Goal: Task Accomplishment & Management: Manage account settings

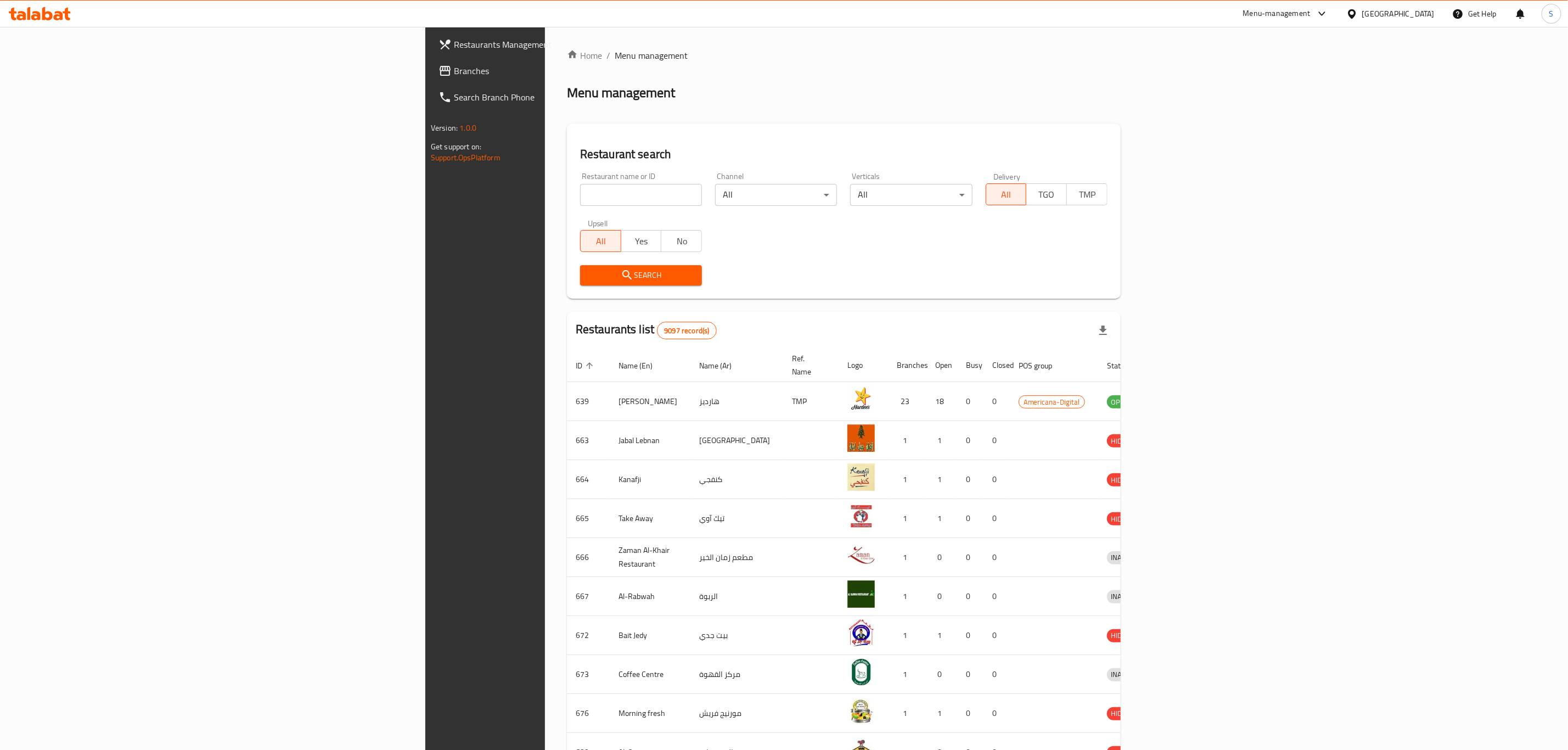
click at [580, 196] on input "search" at bounding box center [641, 194] width 122 height 22
type input "mazaya"
click button "Search" at bounding box center [641, 275] width 122 height 20
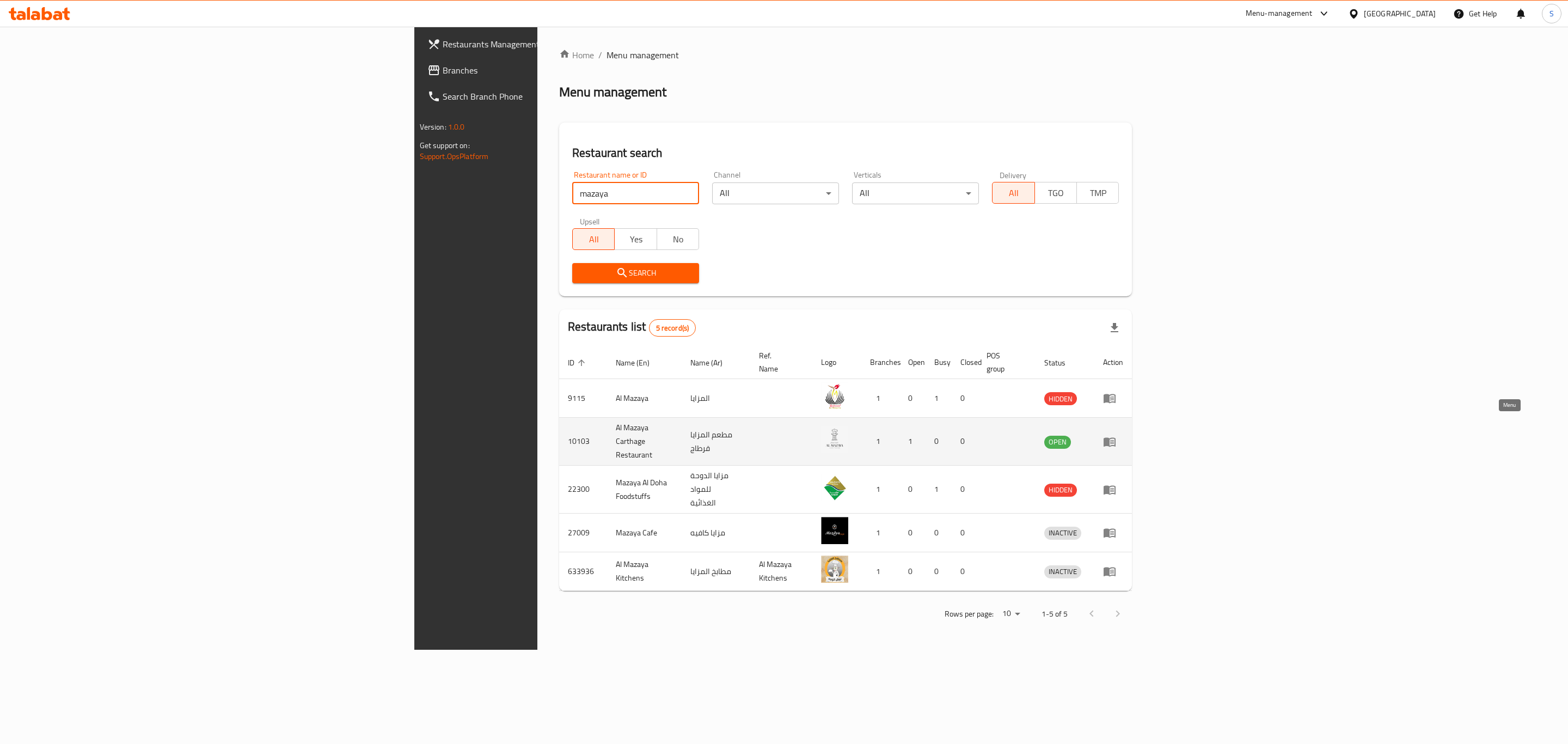
click at [1116, 437] on icon "enhanced table" at bounding box center [1110, 442] width 12 height 9
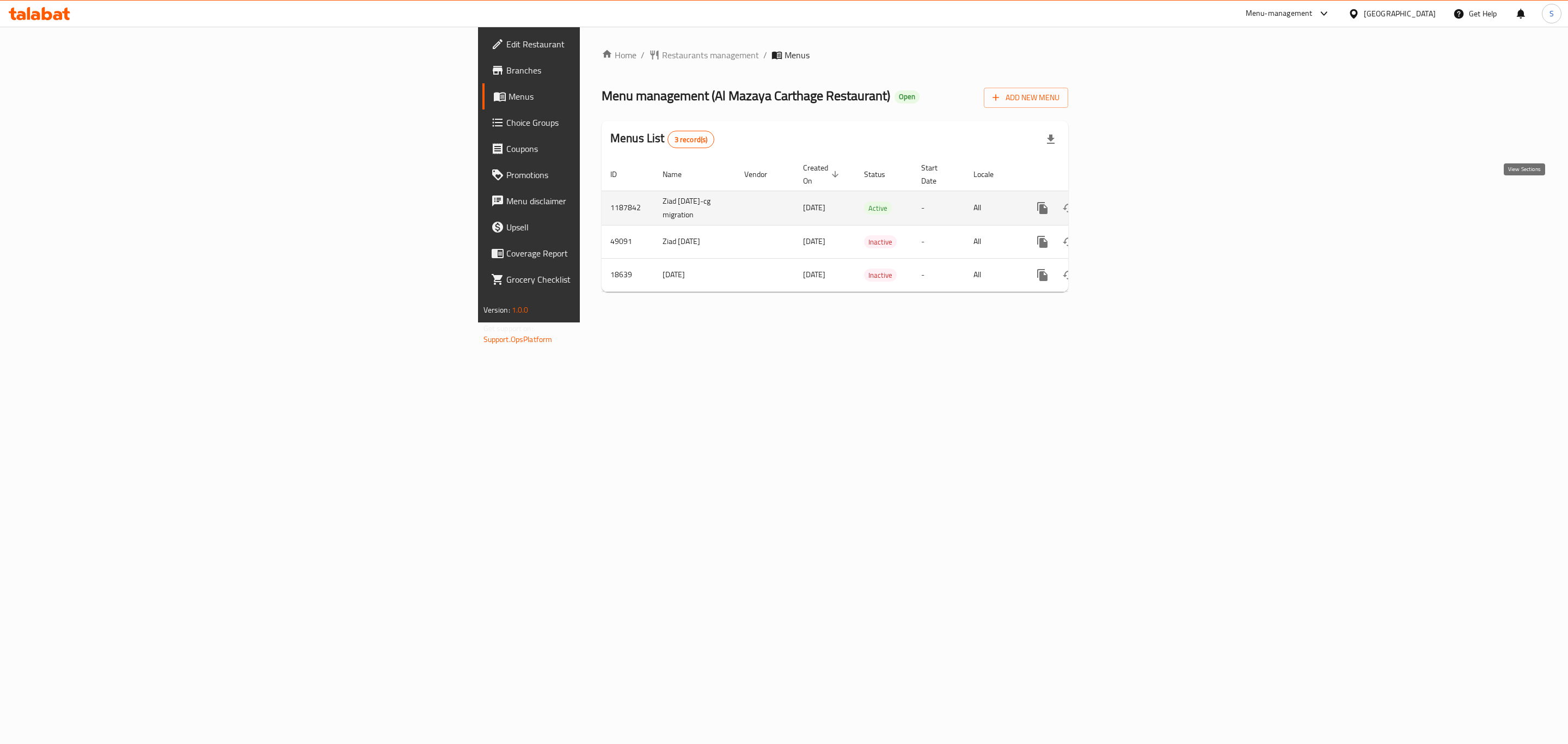
click at [1134, 195] on link "enhanced table" at bounding box center [1121, 208] width 26 height 26
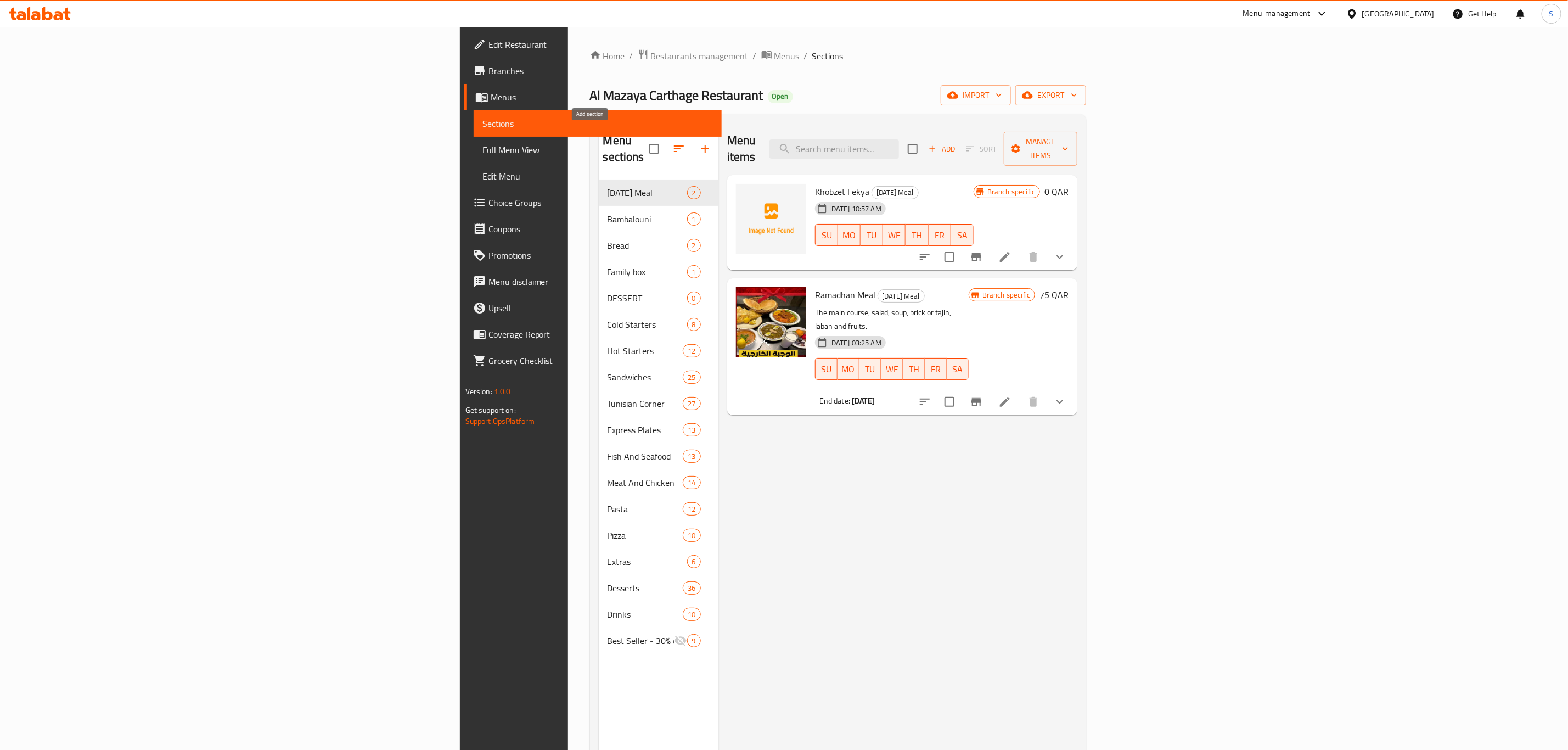
click at [699, 147] on icon "button" at bounding box center [705, 148] width 13 height 13
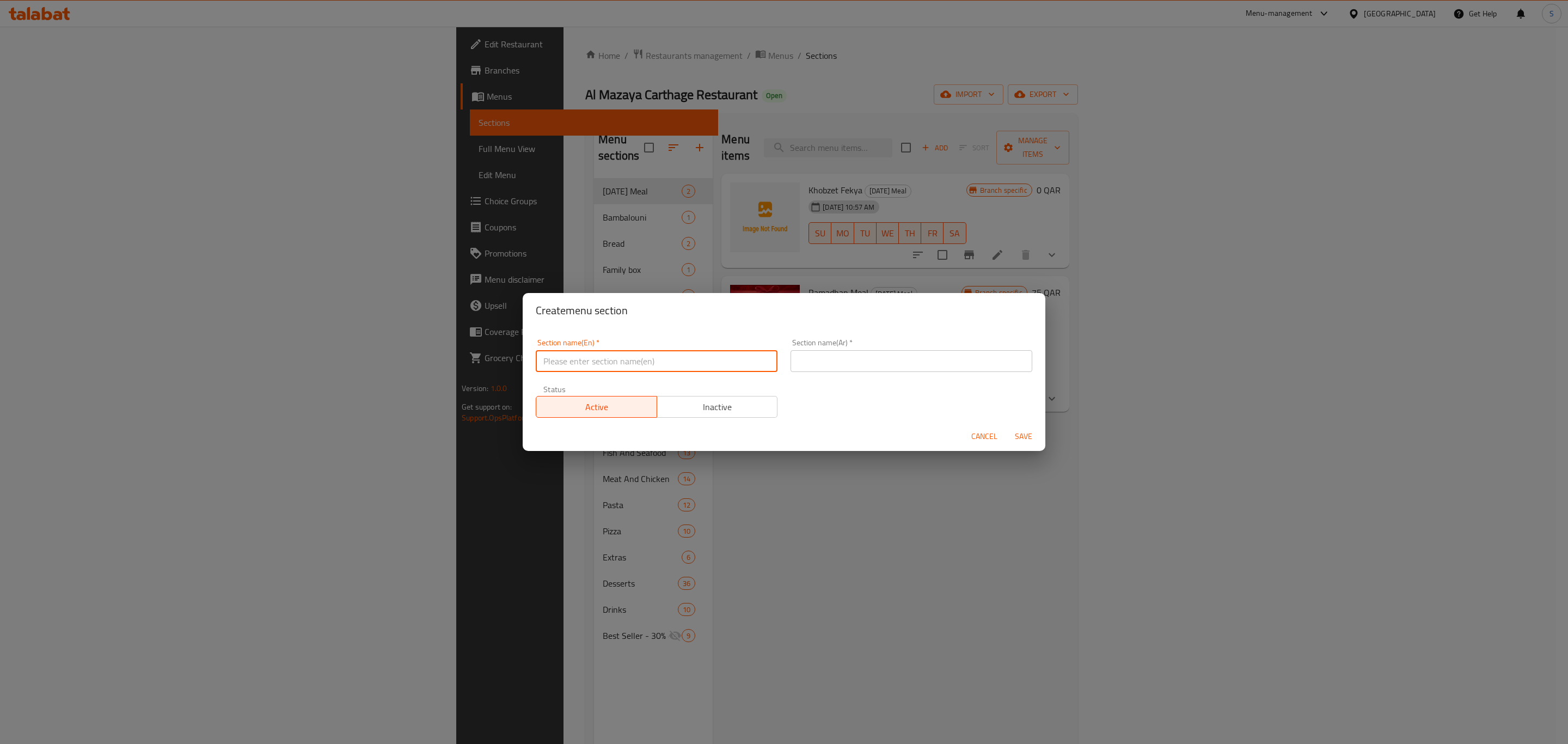
click at [662, 359] on input "text" at bounding box center [656, 361] width 242 height 22
type input "M41"
click at [853, 365] on input "text" at bounding box center [911, 361] width 242 height 22
type input "وجبة لشخص واحد"
click at [1028, 438] on span "Save" at bounding box center [1024, 437] width 26 height 14
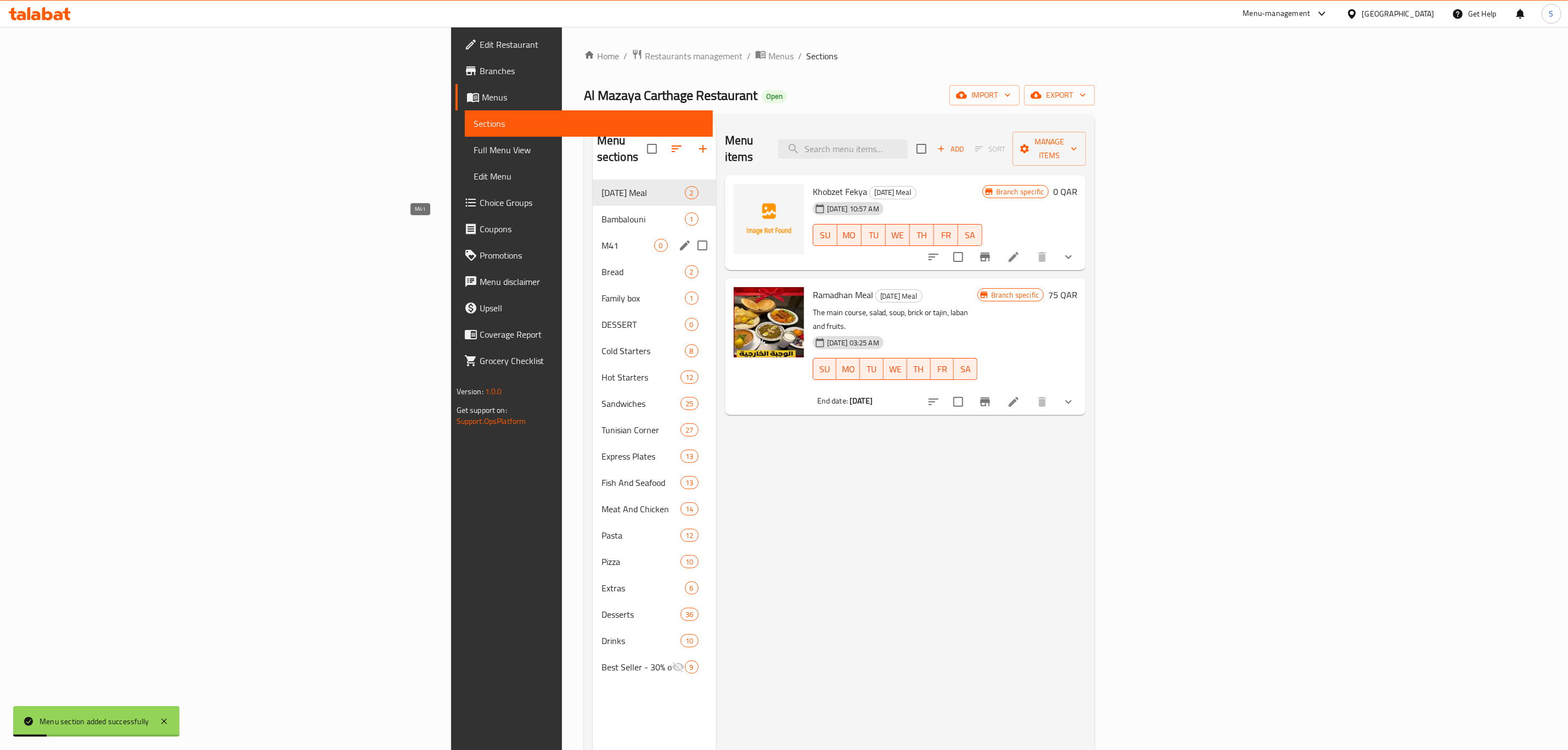
click at [602, 239] on span "M41" at bounding box center [628, 245] width 53 height 13
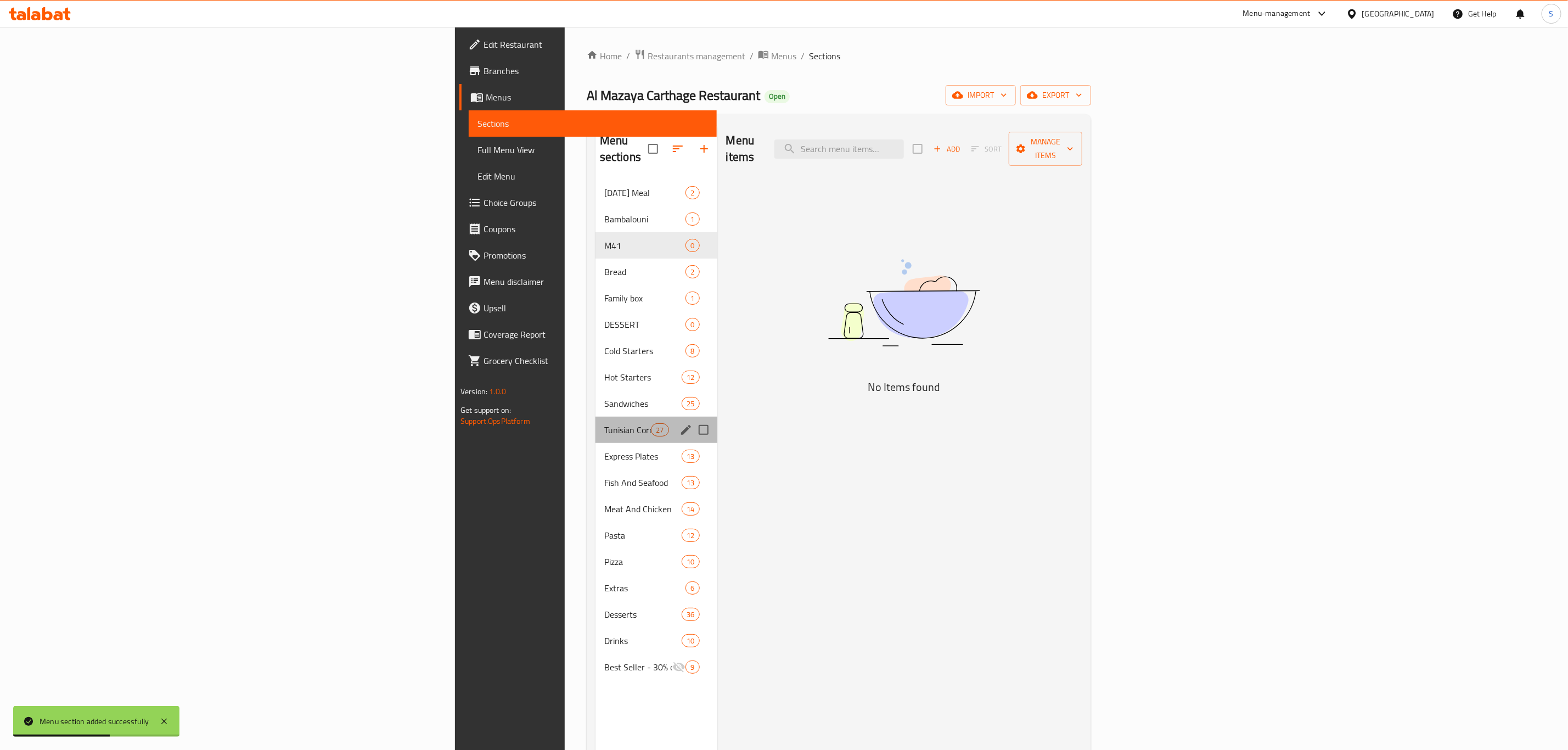
click at [596, 416] on div "Tunisian Corner 27" at bounding box center [656, 429] width 122 height 27
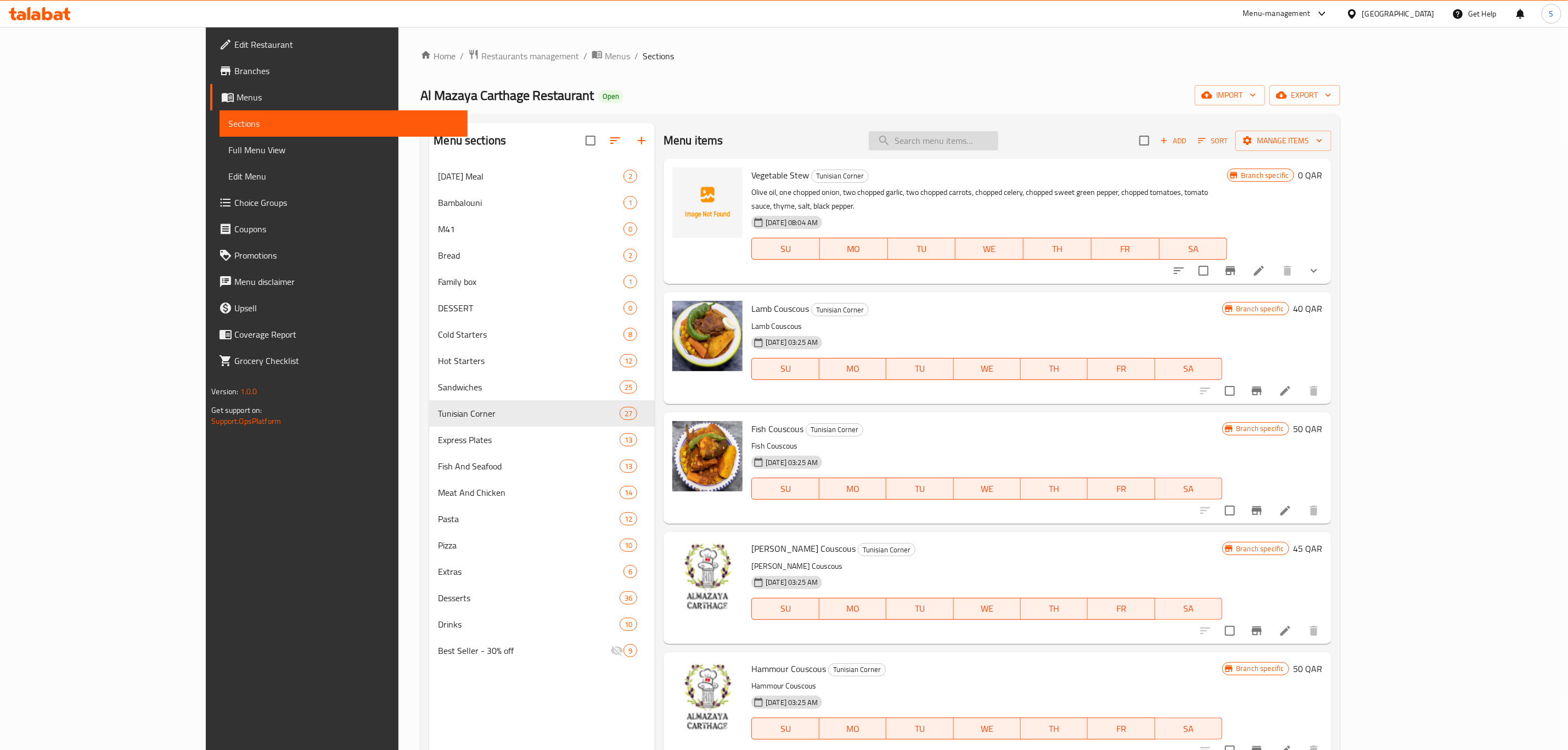
click at [982, 135] on input "search" at bounding box center [933, 141] width 130 height 19
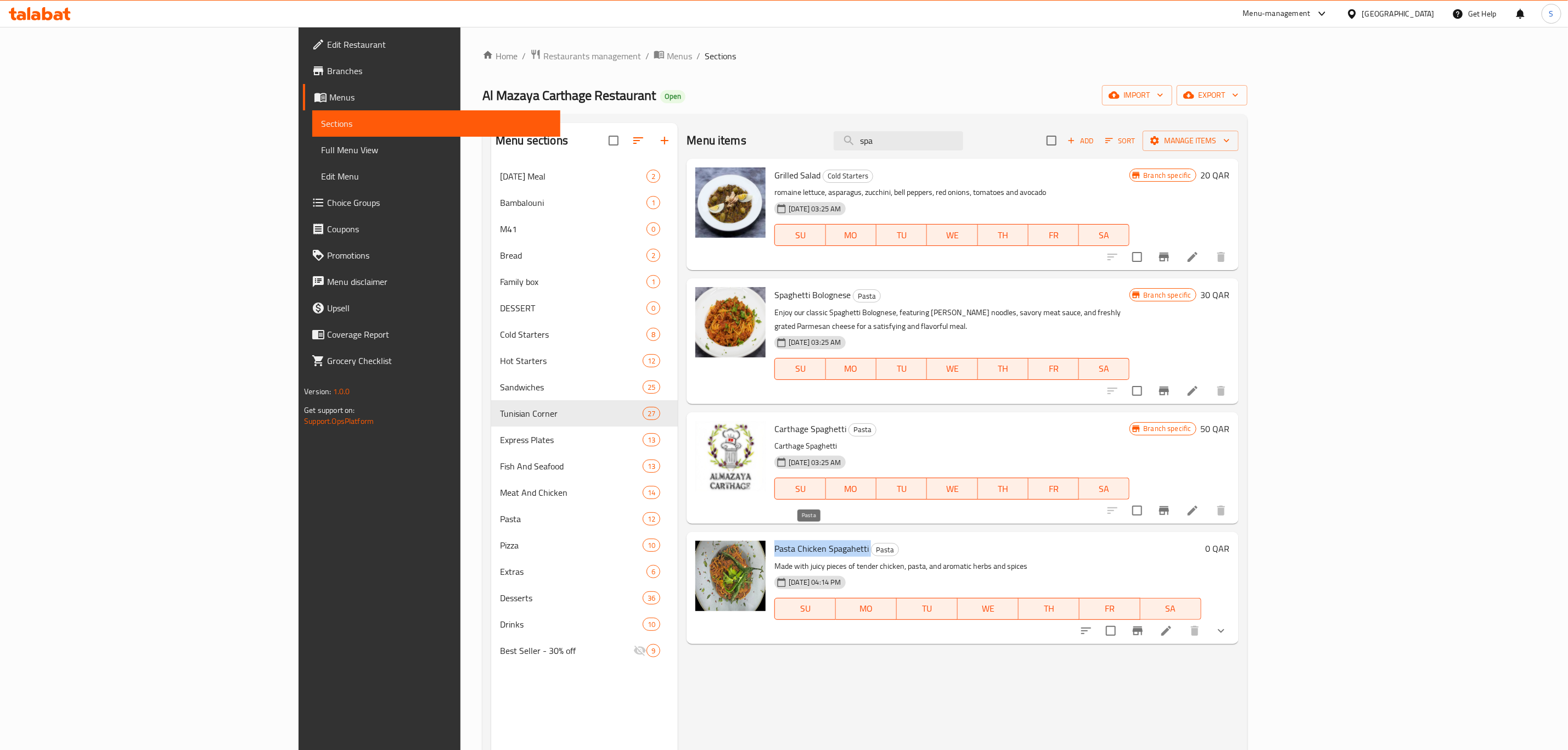
drag, startPoint x: 700, startPoint y: 535, endPoint x: 794, endPoint y: 535, distance: 94.0
click at [794, 540] on h6 "Pasta Chicken Spagahetti Pasta" at bounding box center [987, 548] width 426 height 16
click at [1234, 624] on button "show more" at bounding box center [1221, 631] width 27 height 27
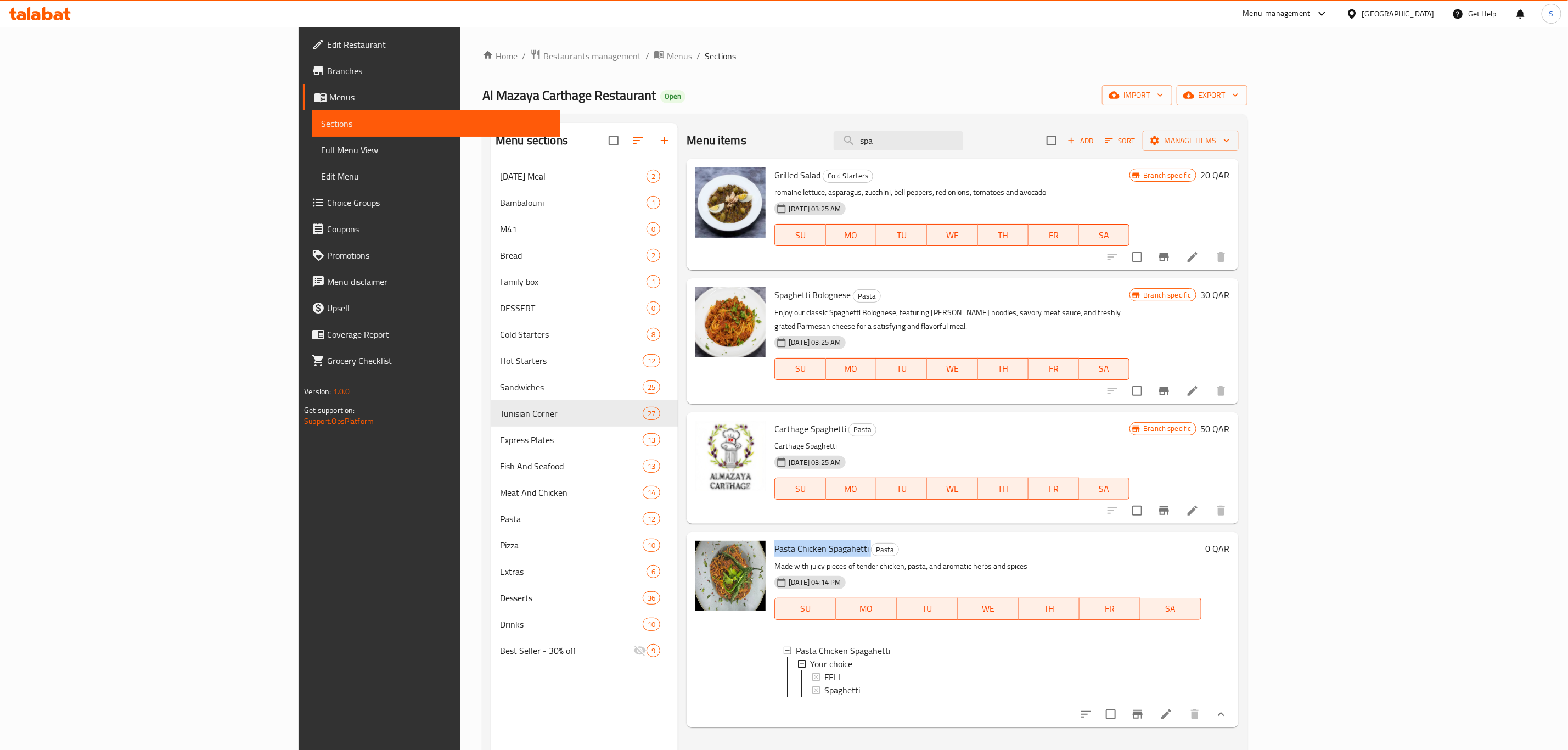
copy h6 "Pasta Chicken Spagahetti"
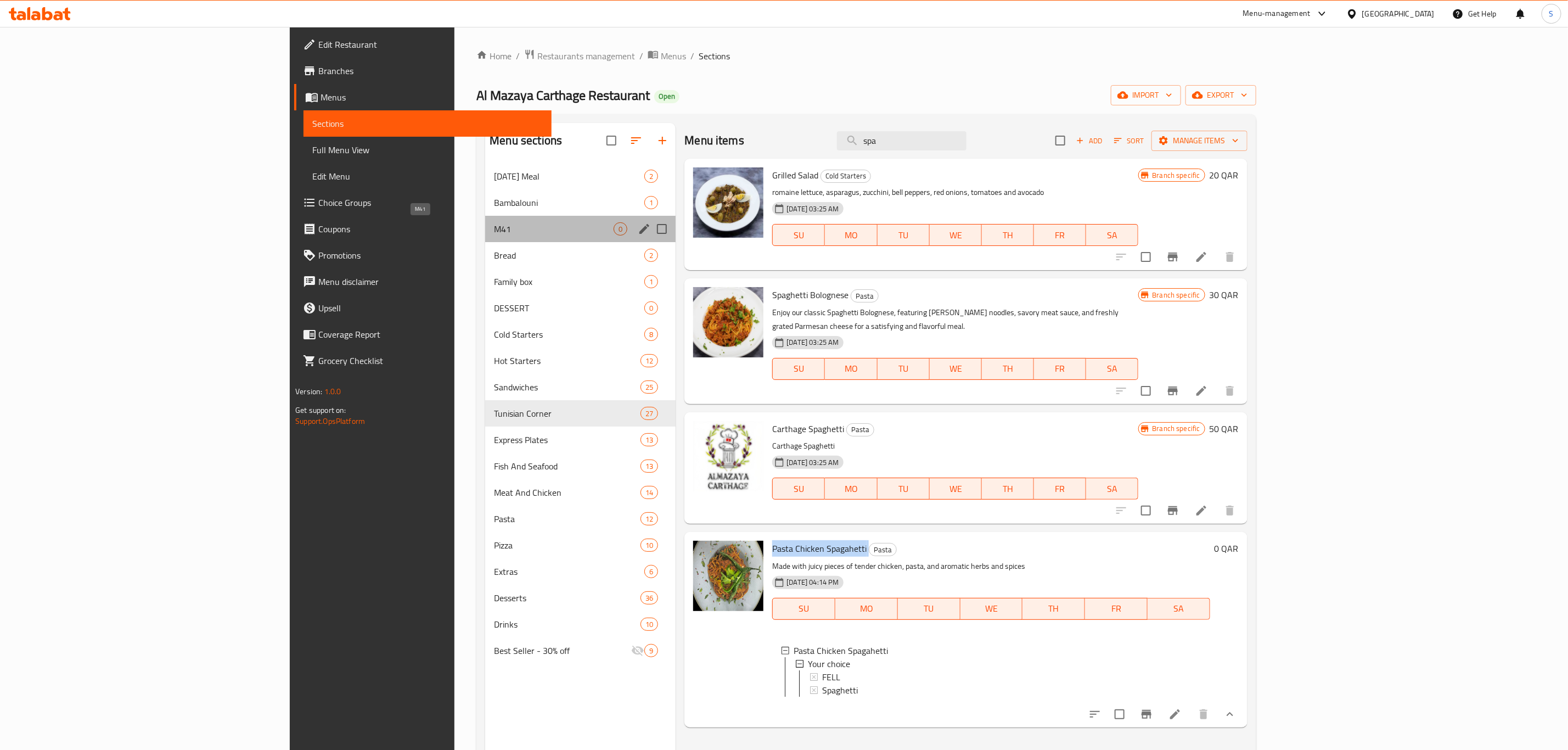
click at [494, 229] on span "M41" at bounding box center [553, 229] width 119 height 13
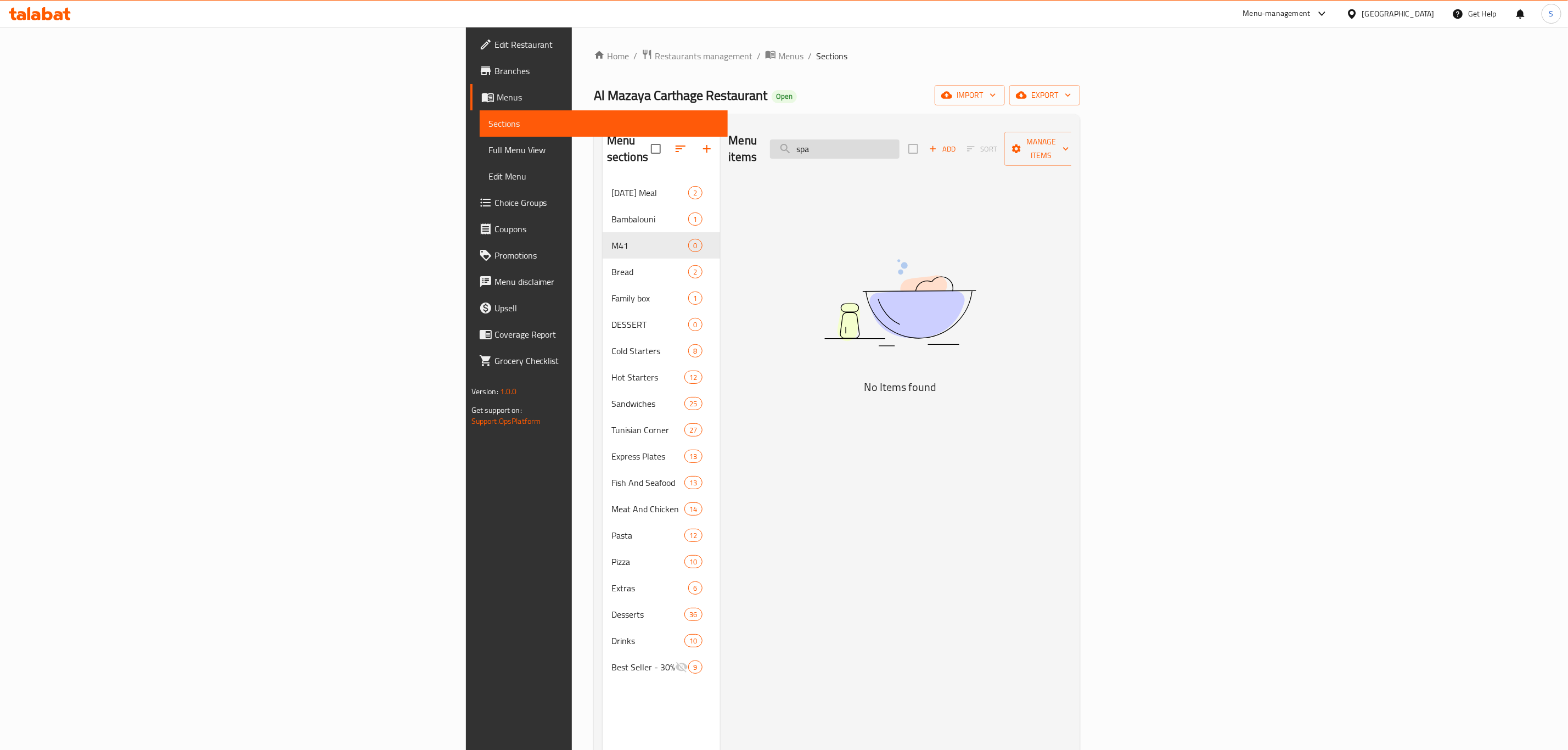
click at [899, 141] on input "spa" at bounding box center [834, 149] width 130 height 19
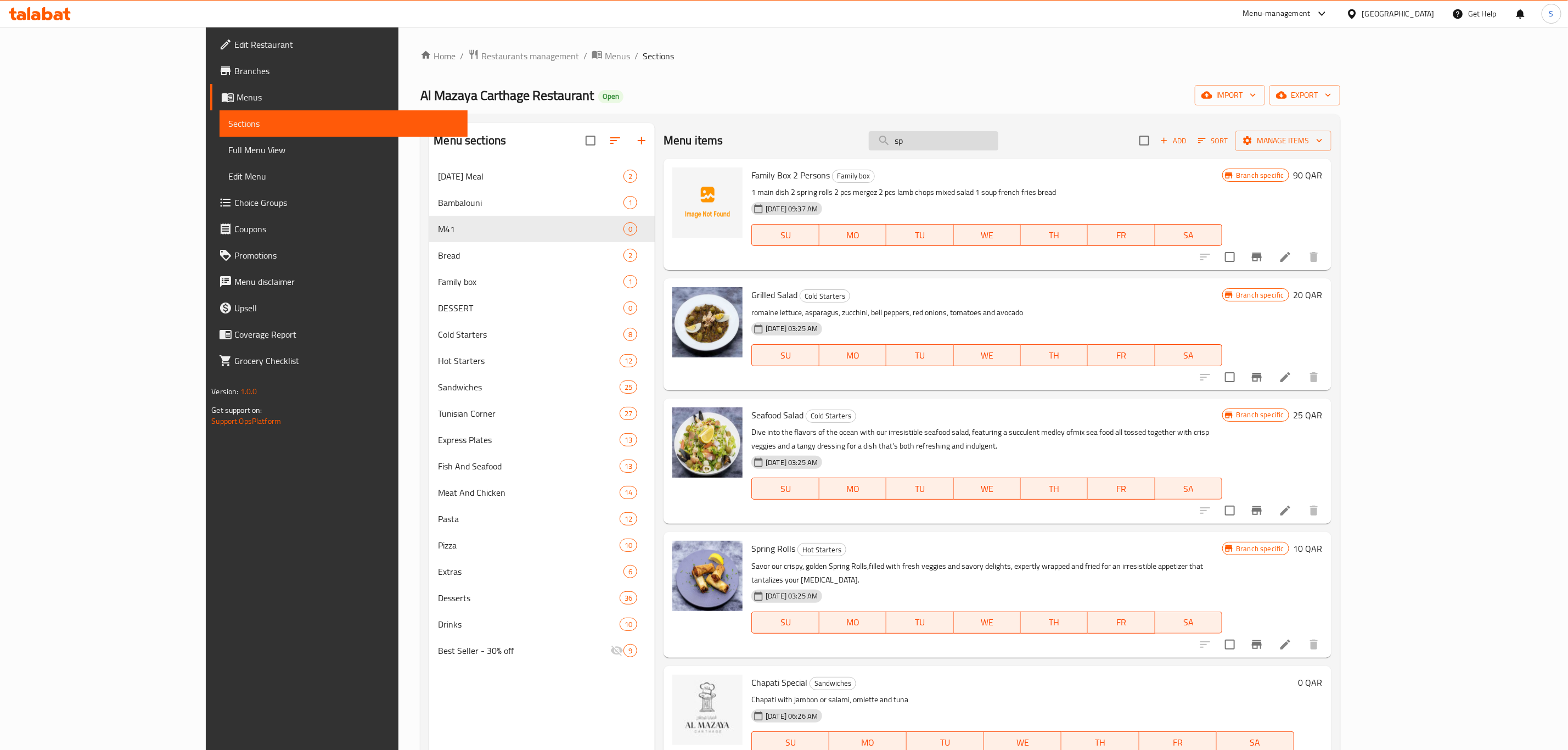
type input "spa"
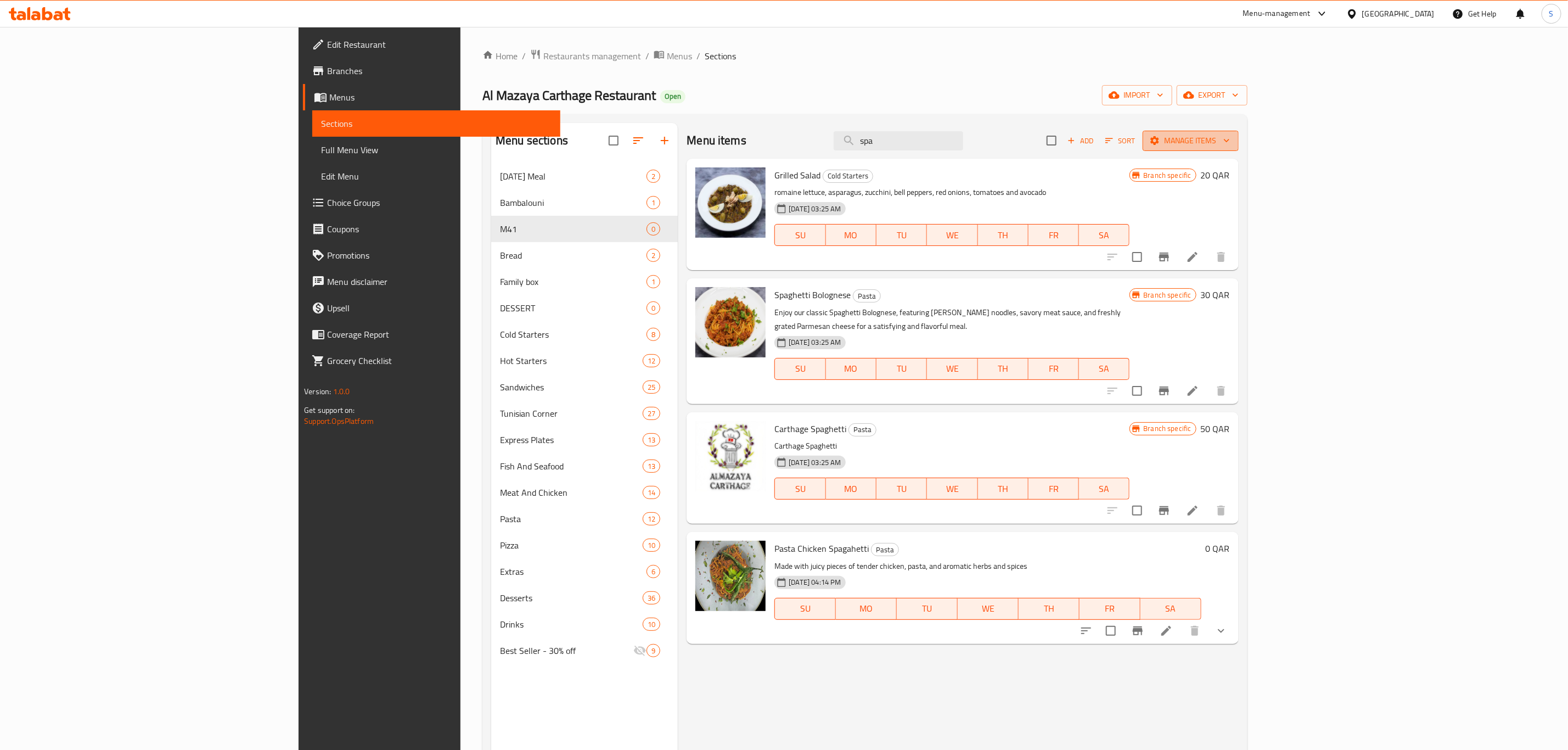
click at [1230, 142] on span "Manage items" at bounding box center [1190, 141] width 78 height 14
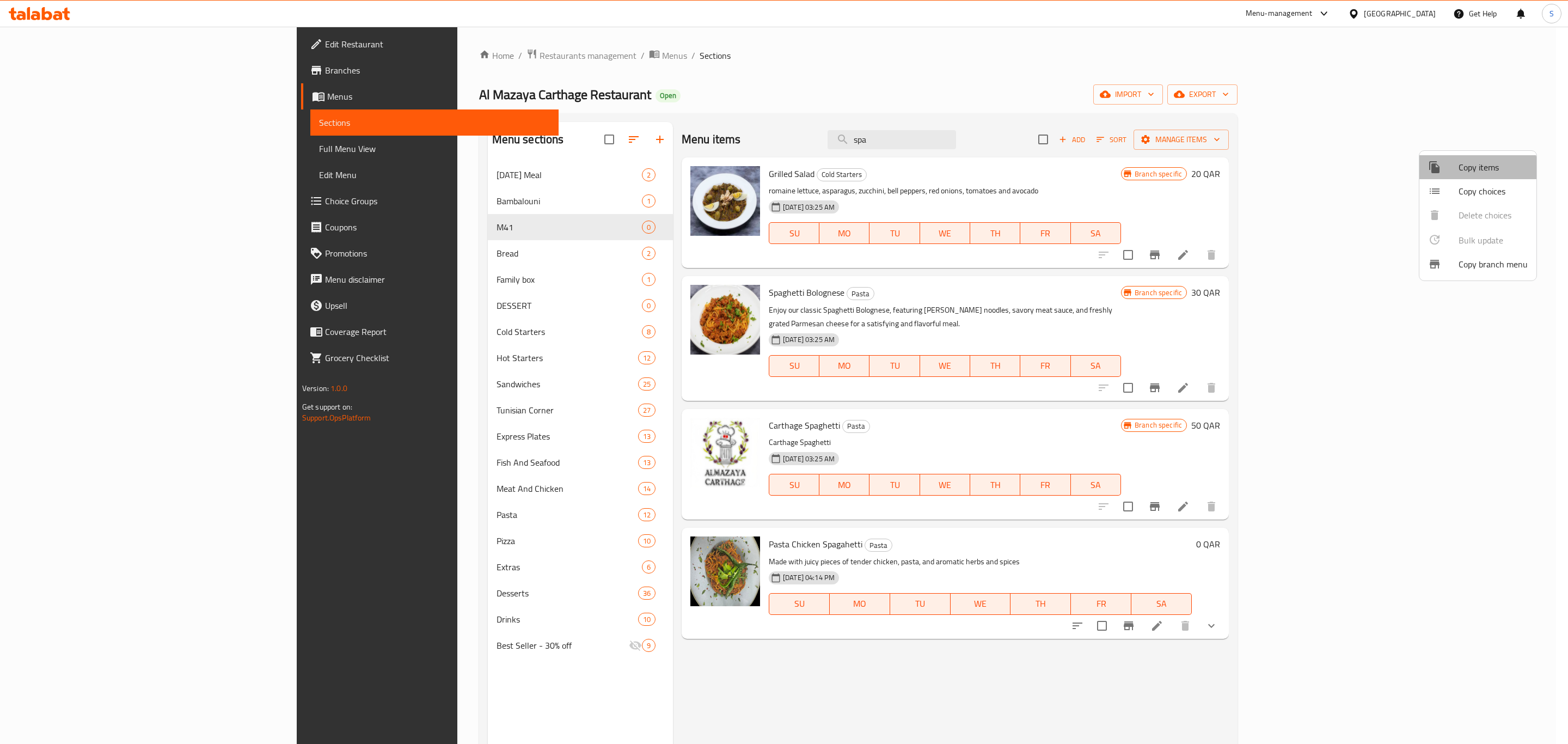
click at [1477, 174] on span "Copy items" at bounding box center [1494, 167] width 69 height 13
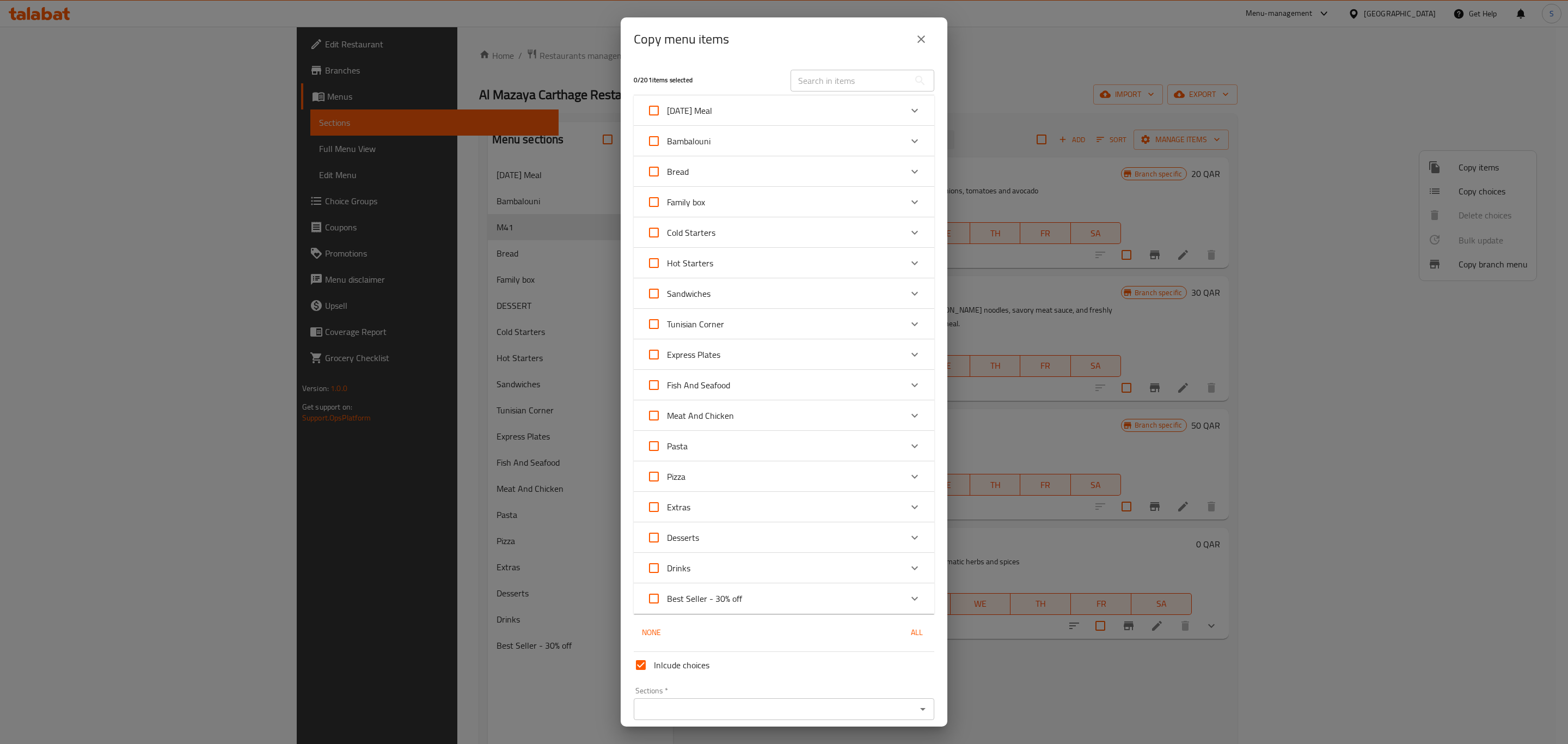
click at [858, 82] on input "text" at bounding box center [850, 81] width 118 height 22
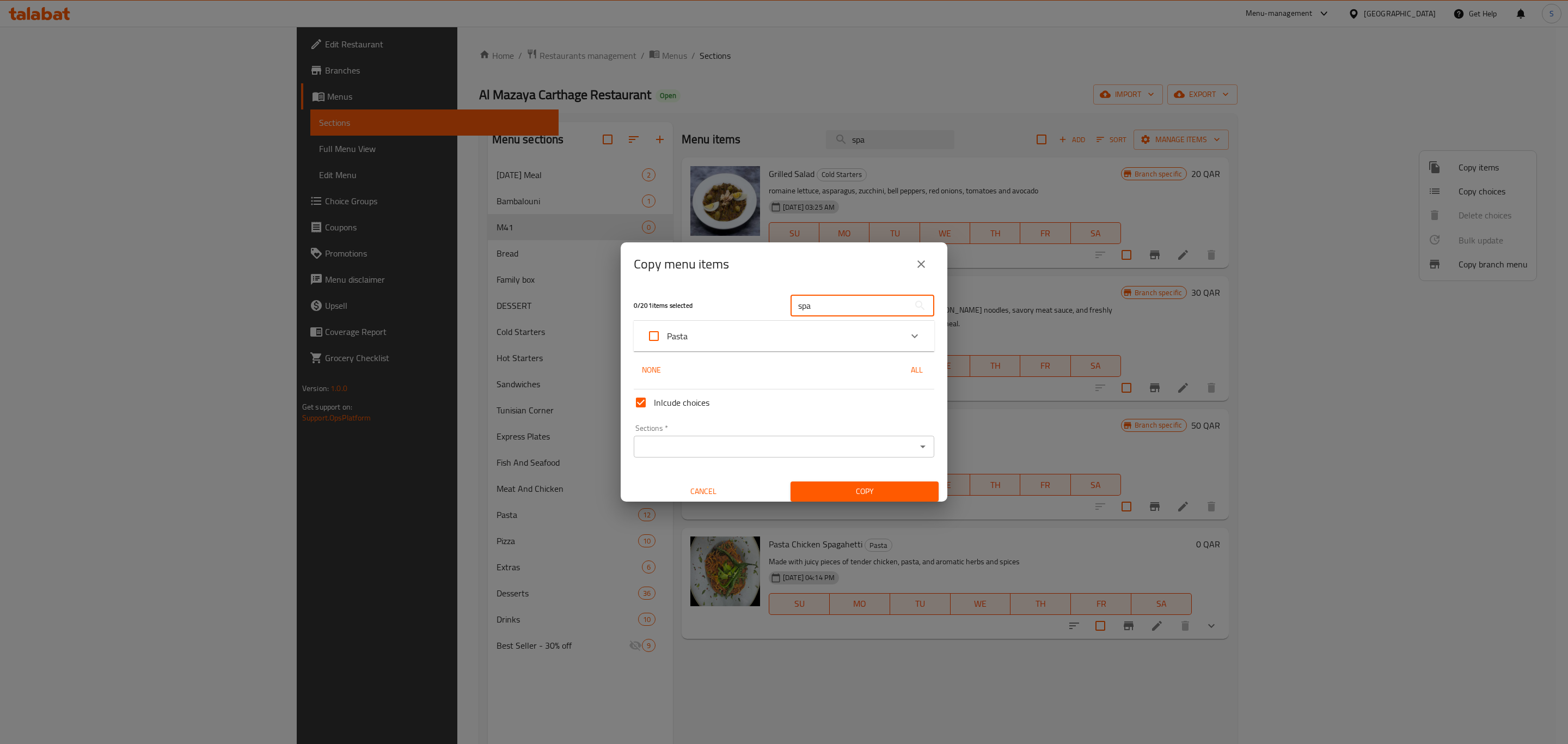
type input "spa"
click at [909, 335] on icon "Expand" at bounding box center [915, 336] width 13 height 13
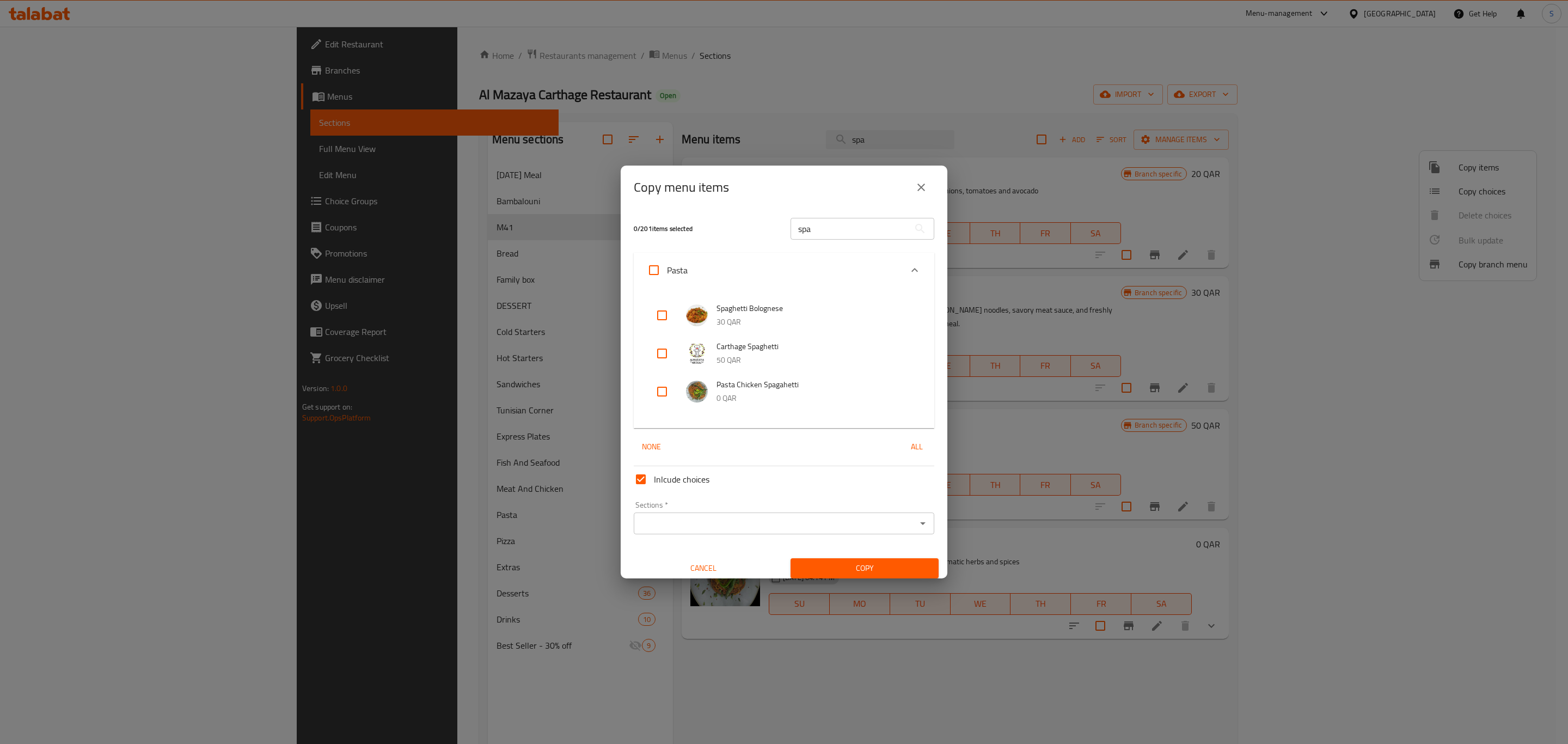
click at [644, 476] on input "Inlcude choices" at bounding box center [640, 479] width 26 height 26
checkbox input "false"
click at [659, 387] on input "checkbox" at bounding box center [662, 391] width 26 height 26
checkbox input "true"
click at [830, 533] on div "Sections *" at bounding box center [784, 523] width 301 height 22
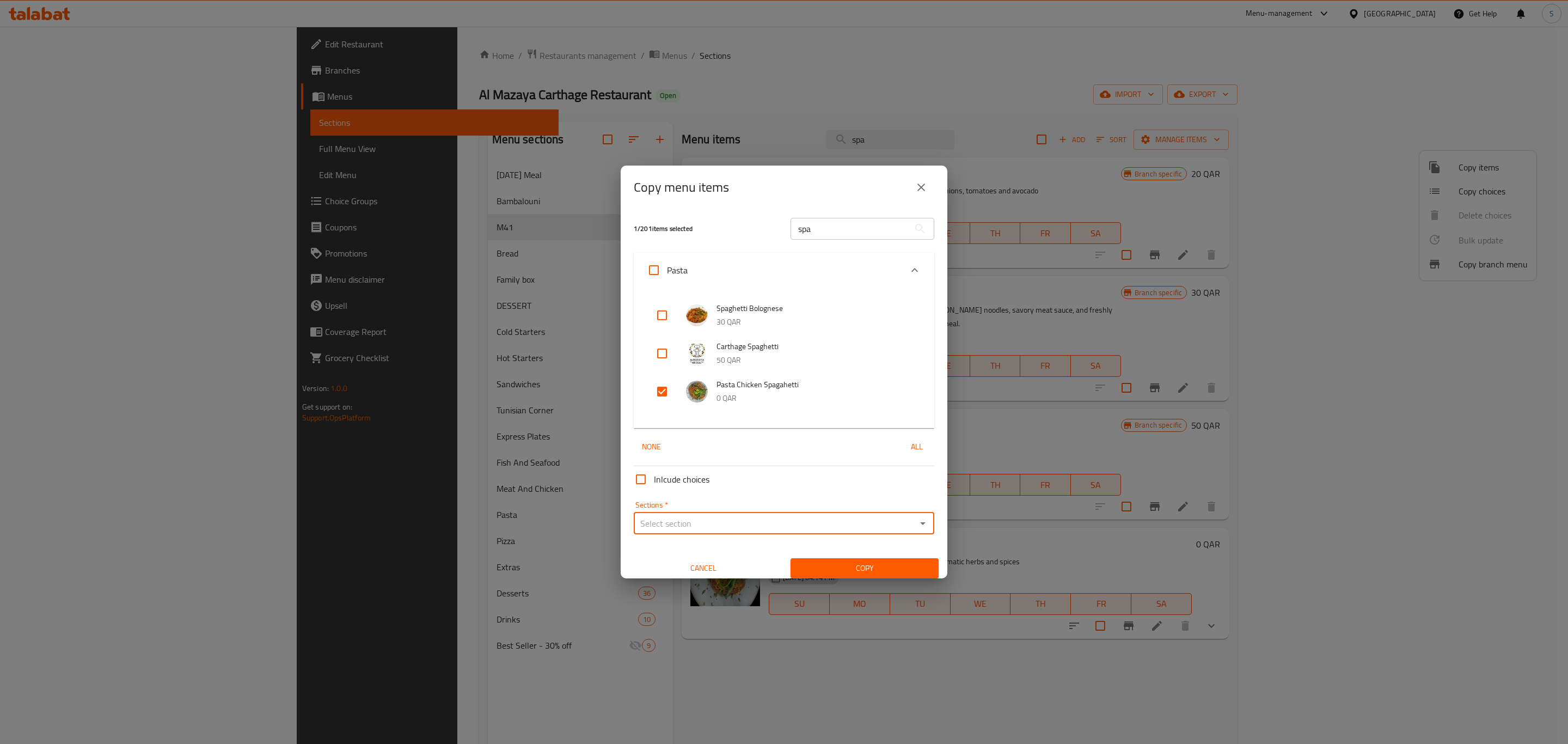
click at [763, 513] on div "Sections *" at bounding box center [784, 523] width 301 height 22
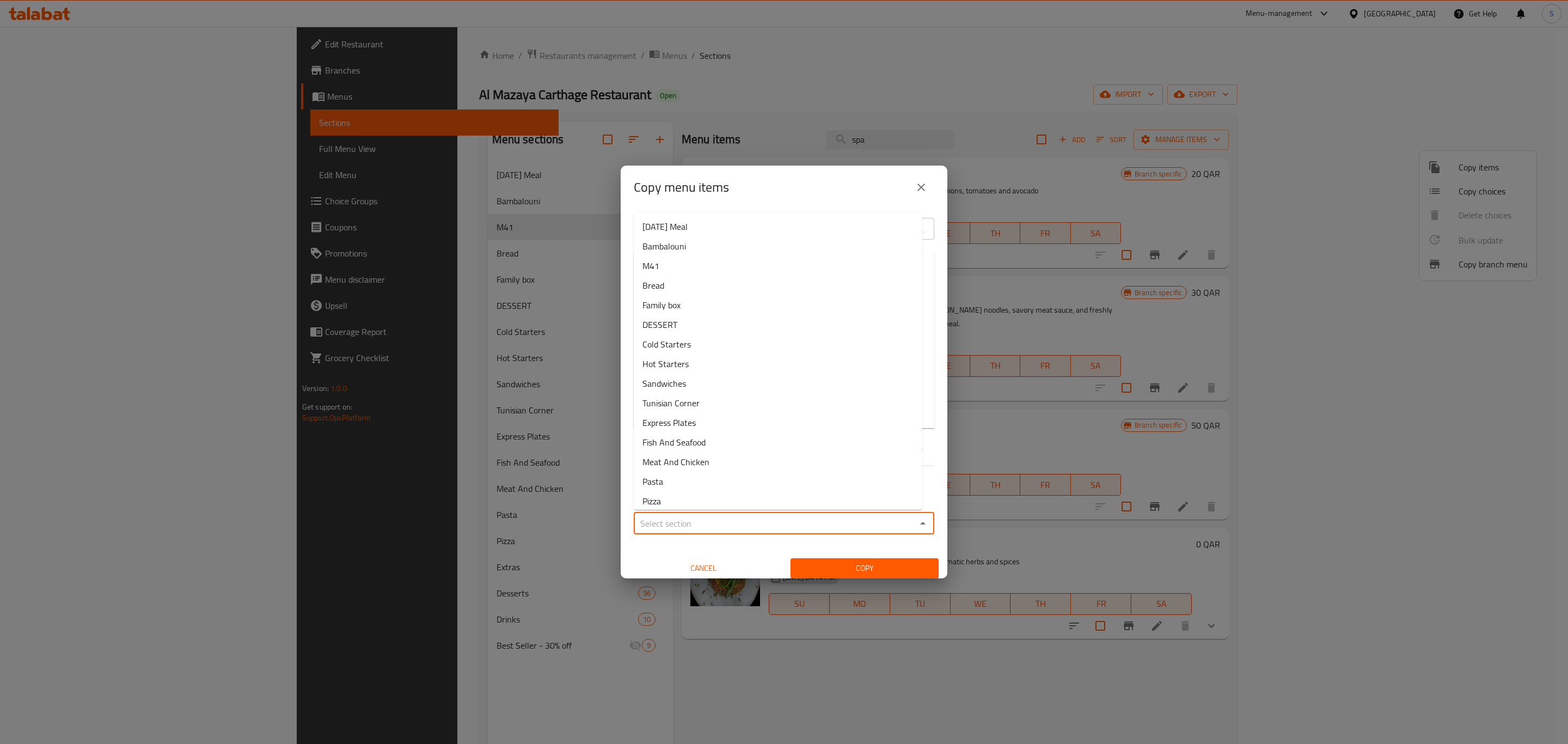
click at [780, 518] on input "Sections   *" at bounding box center [775, 523] width 276 height 16
click at [744, 271] on li "M41" at bounding box center [778, 265] width 288 height 20
type input "M41"
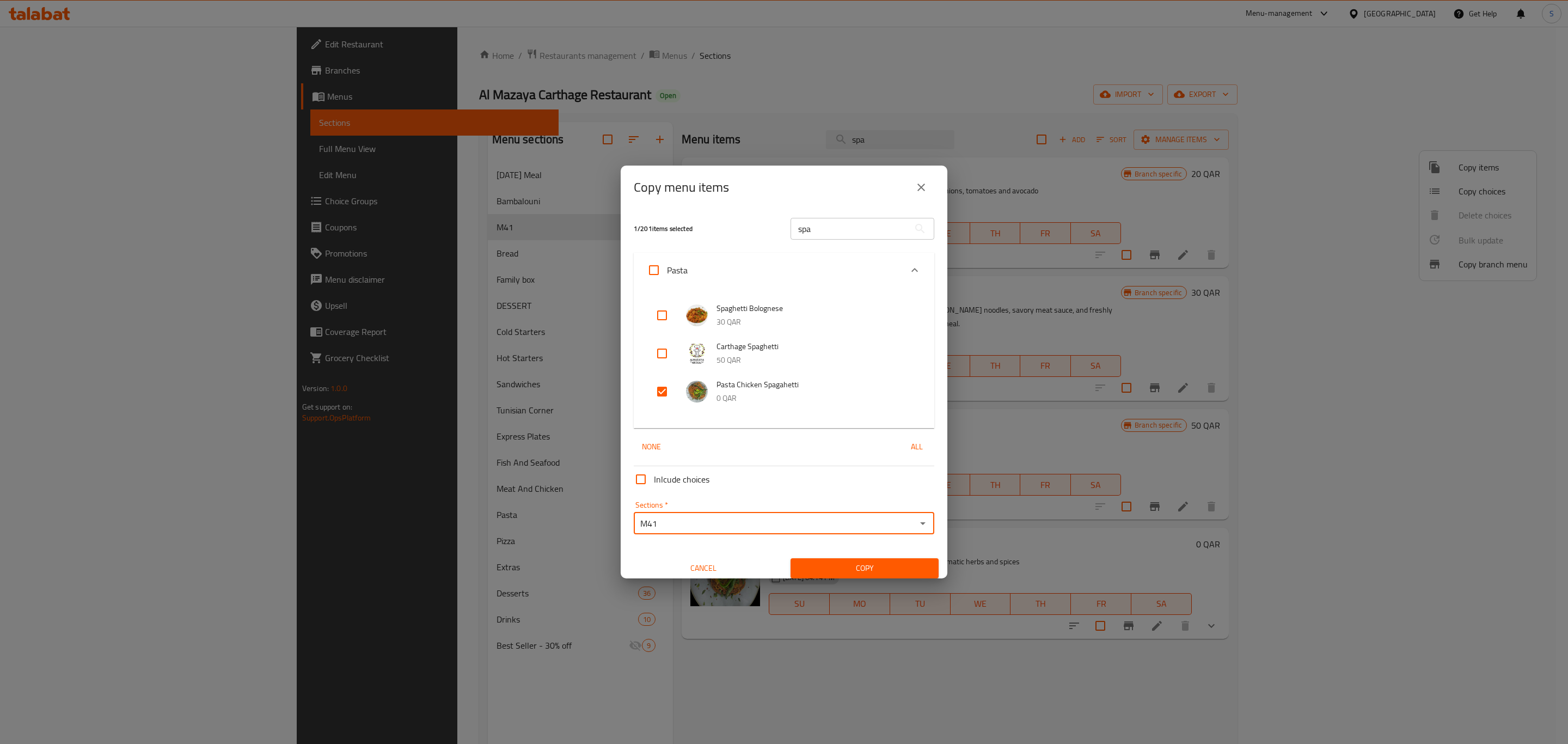
click at [881, 569] on span "Copy" at bounding box center [865, 568] width 131 height 14
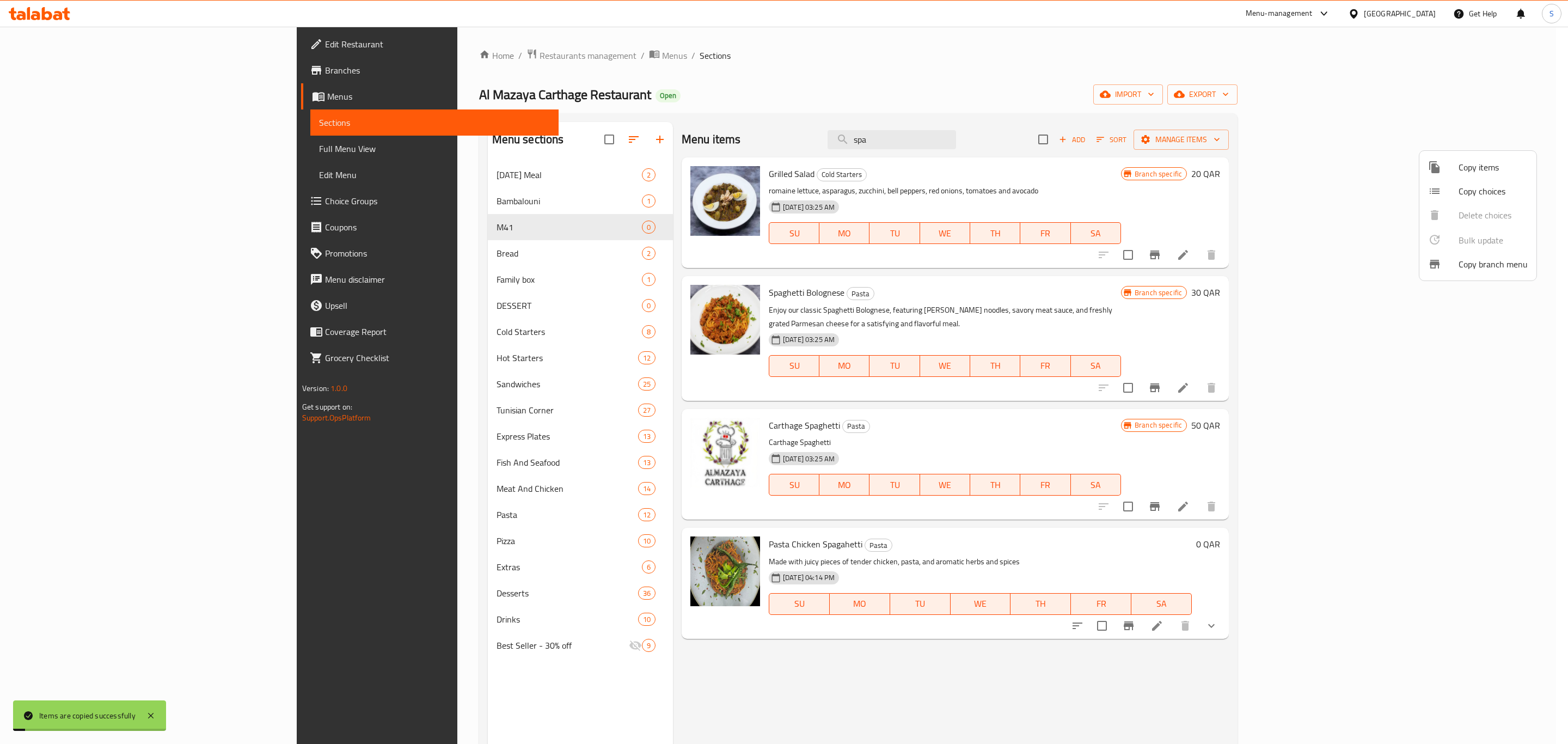
click at [1148, 104] on div at bounding box center [784, 372] width 1568 height 744
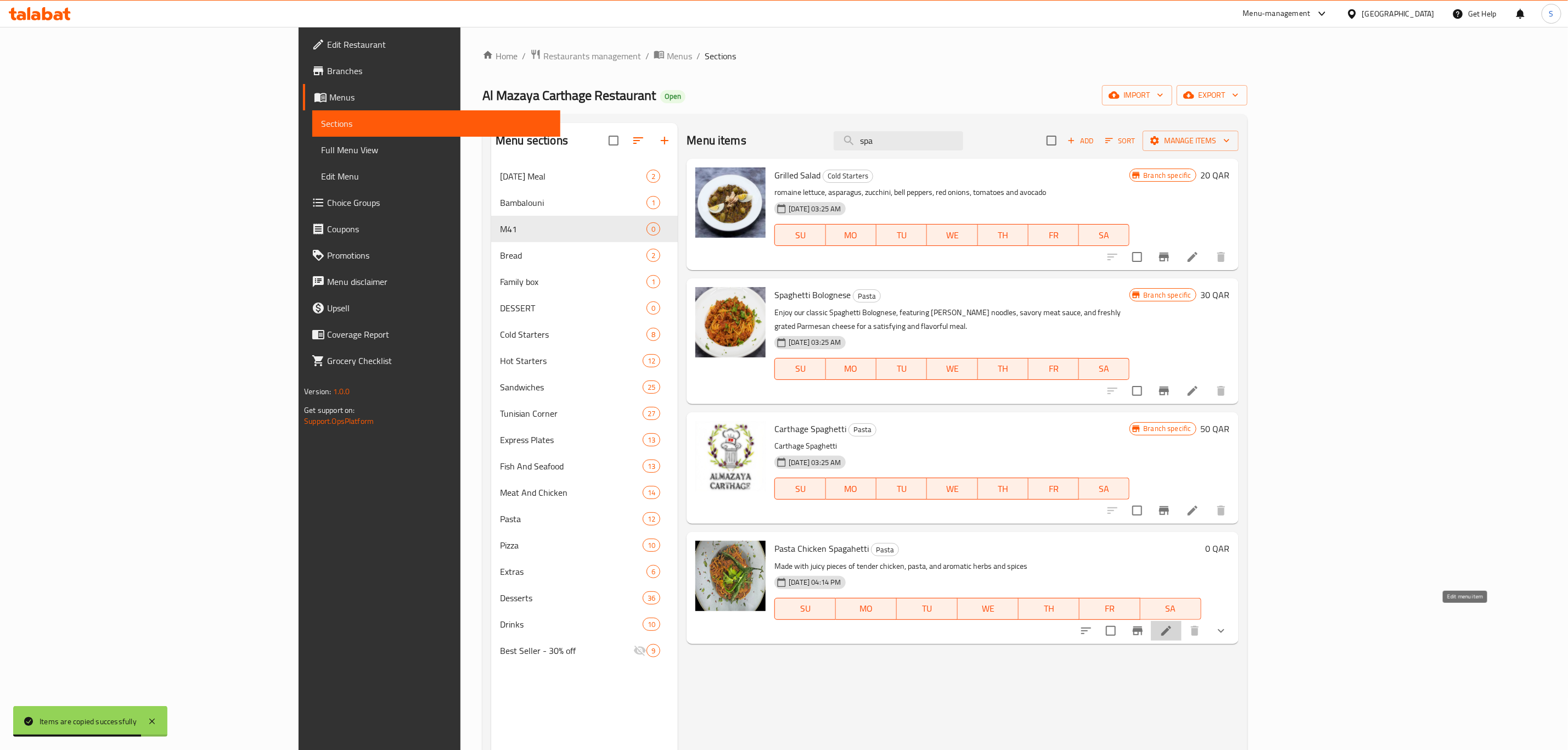
click at [1173, 624] on icon at bounding box center [1165, 630] width 13 height 13
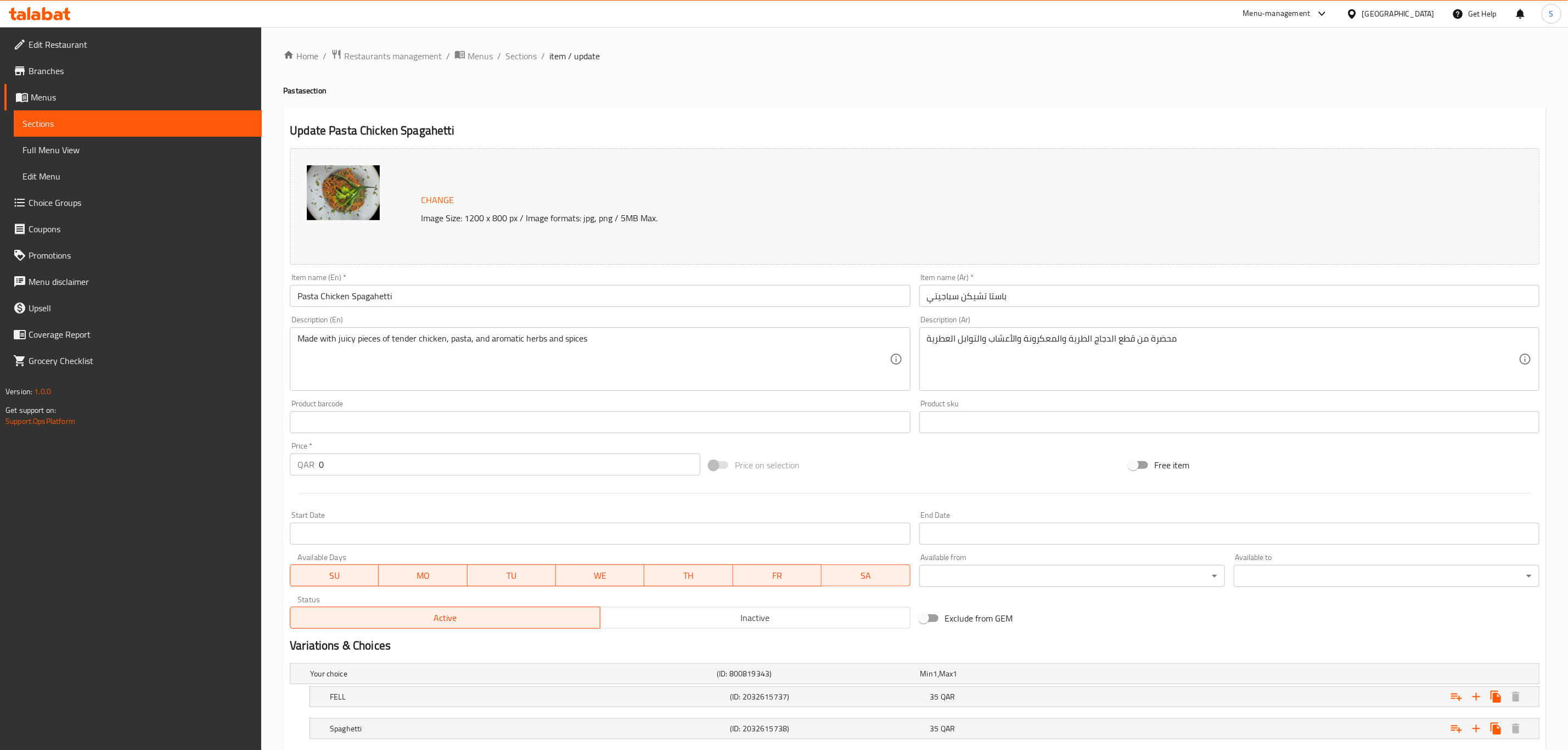
click at [517, 64] on div "Home / Restaurants management / Menus / Sections / item / update Pasta section …" at bounding box center [914, 422] width 1263 height 745
click at [519, 61] on span "Sections" at bounding box center [521, 55] width 31 height 13
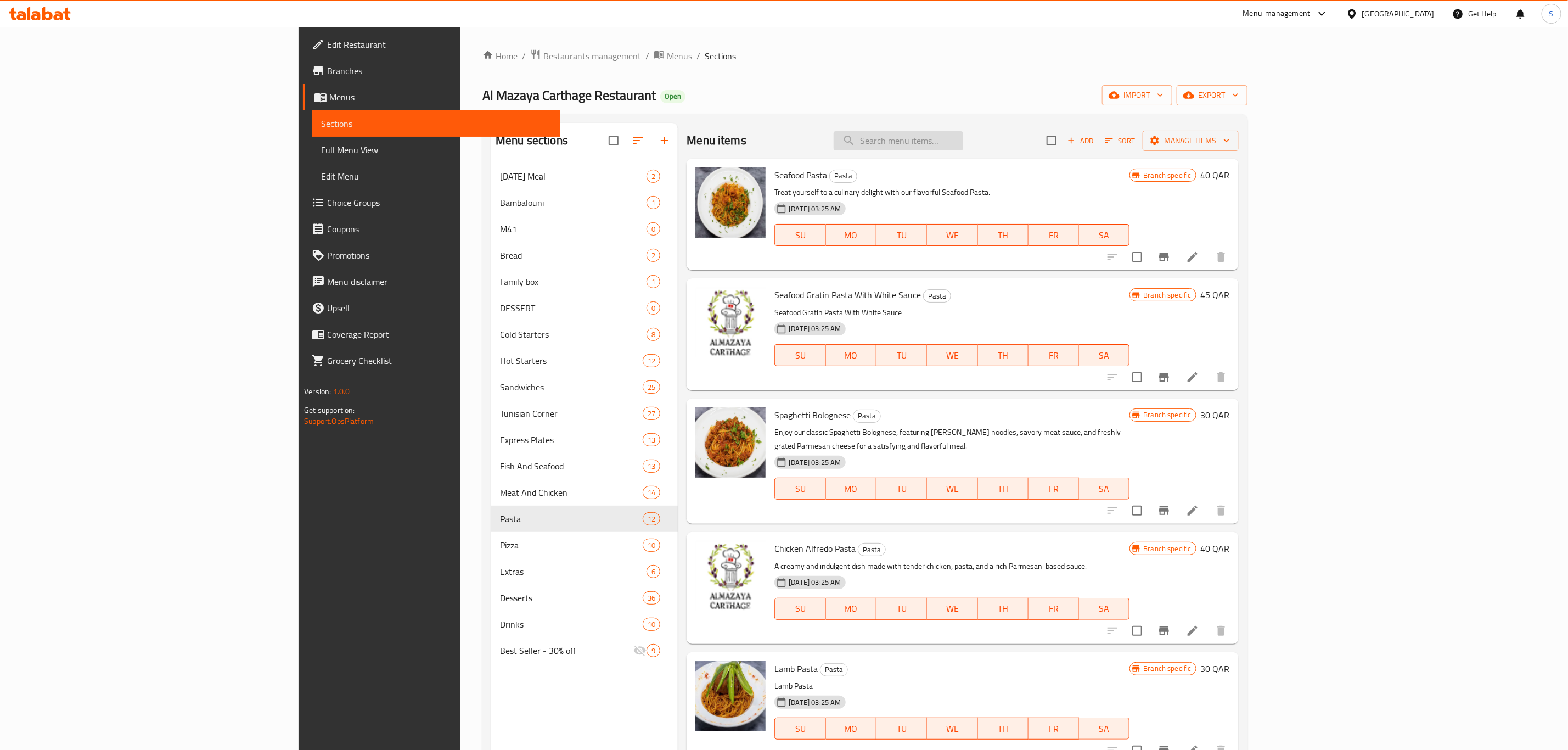
click at [963, 142] on input "search" at bounding box center [899, 141] width 130 height 19
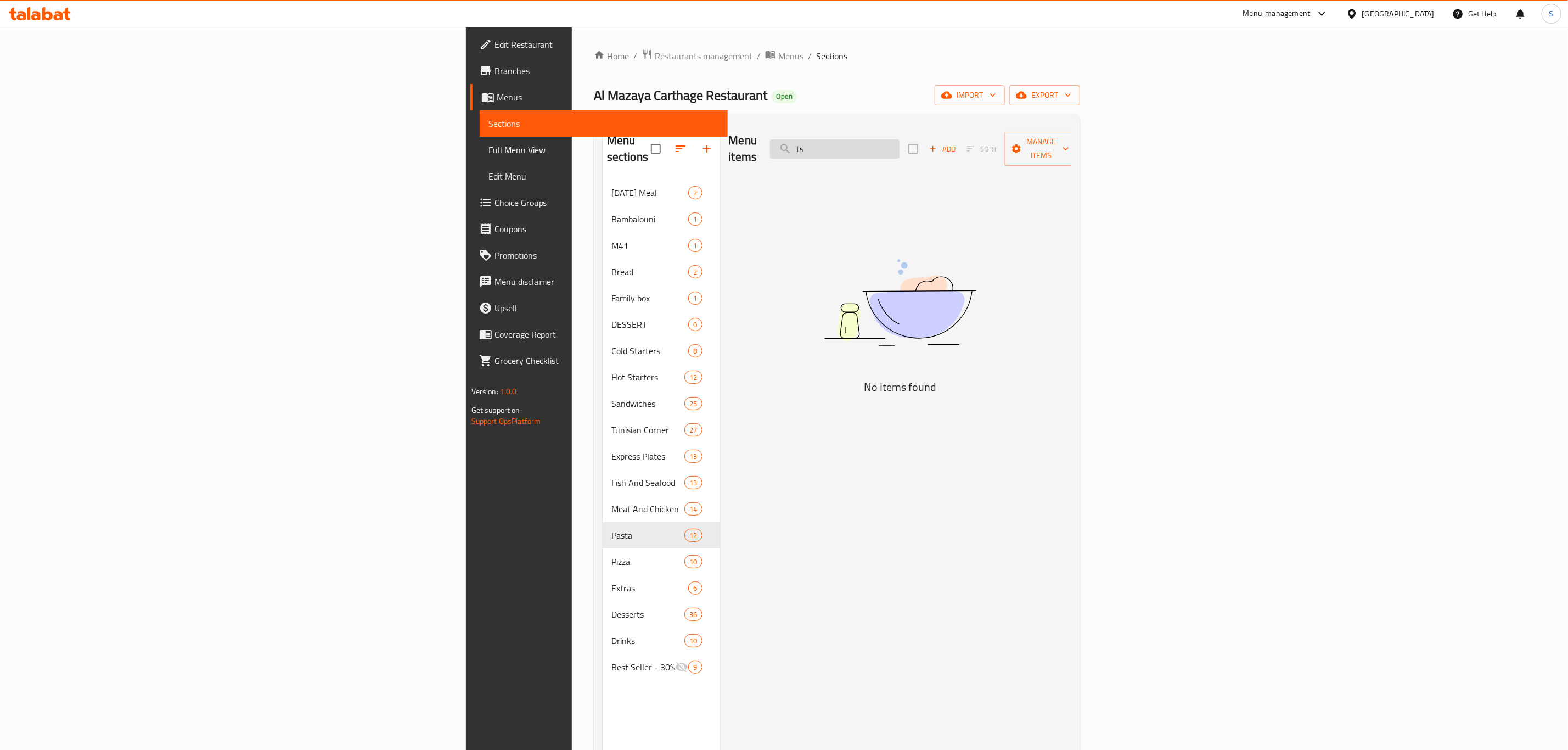
type input "t"
type input "s"
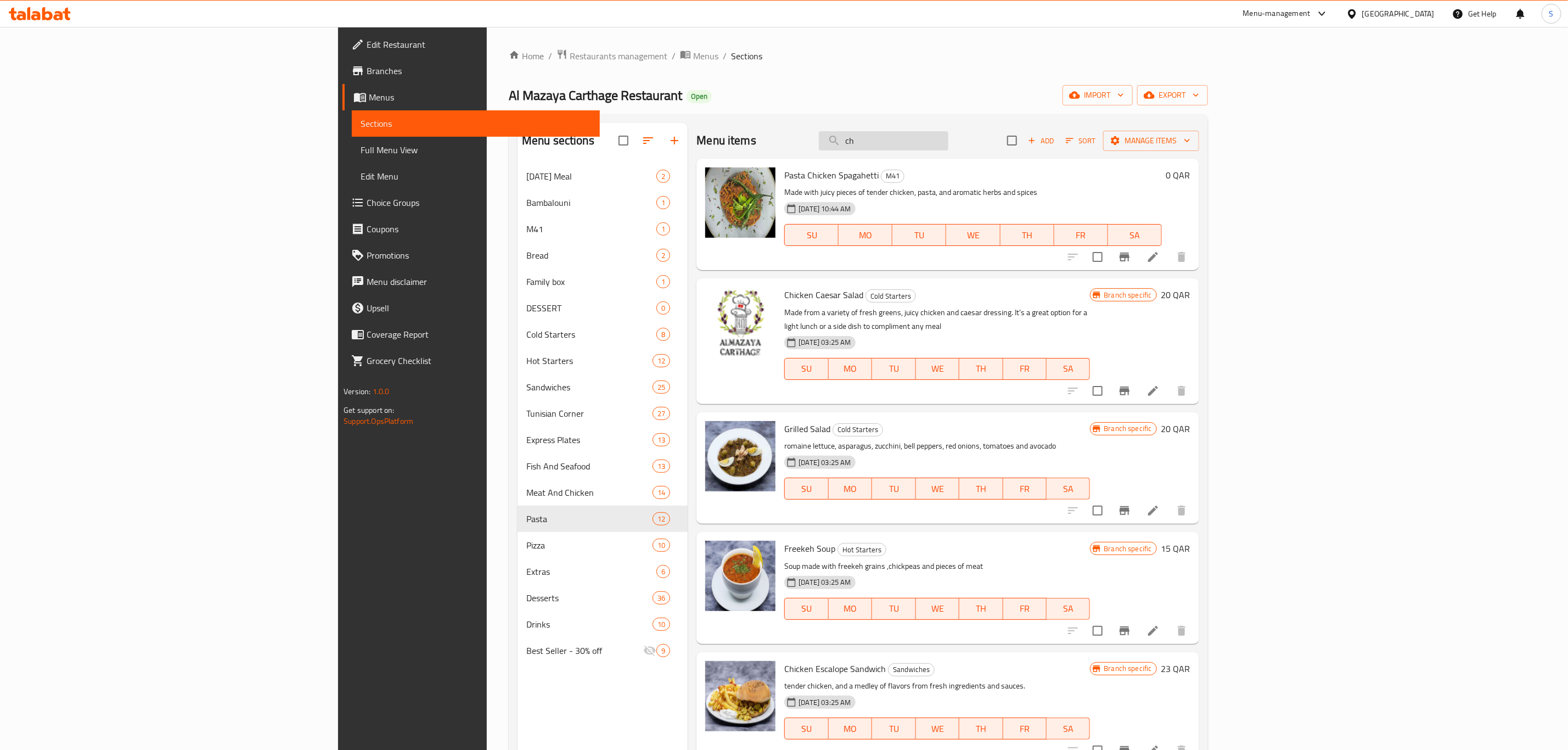
type input "c"
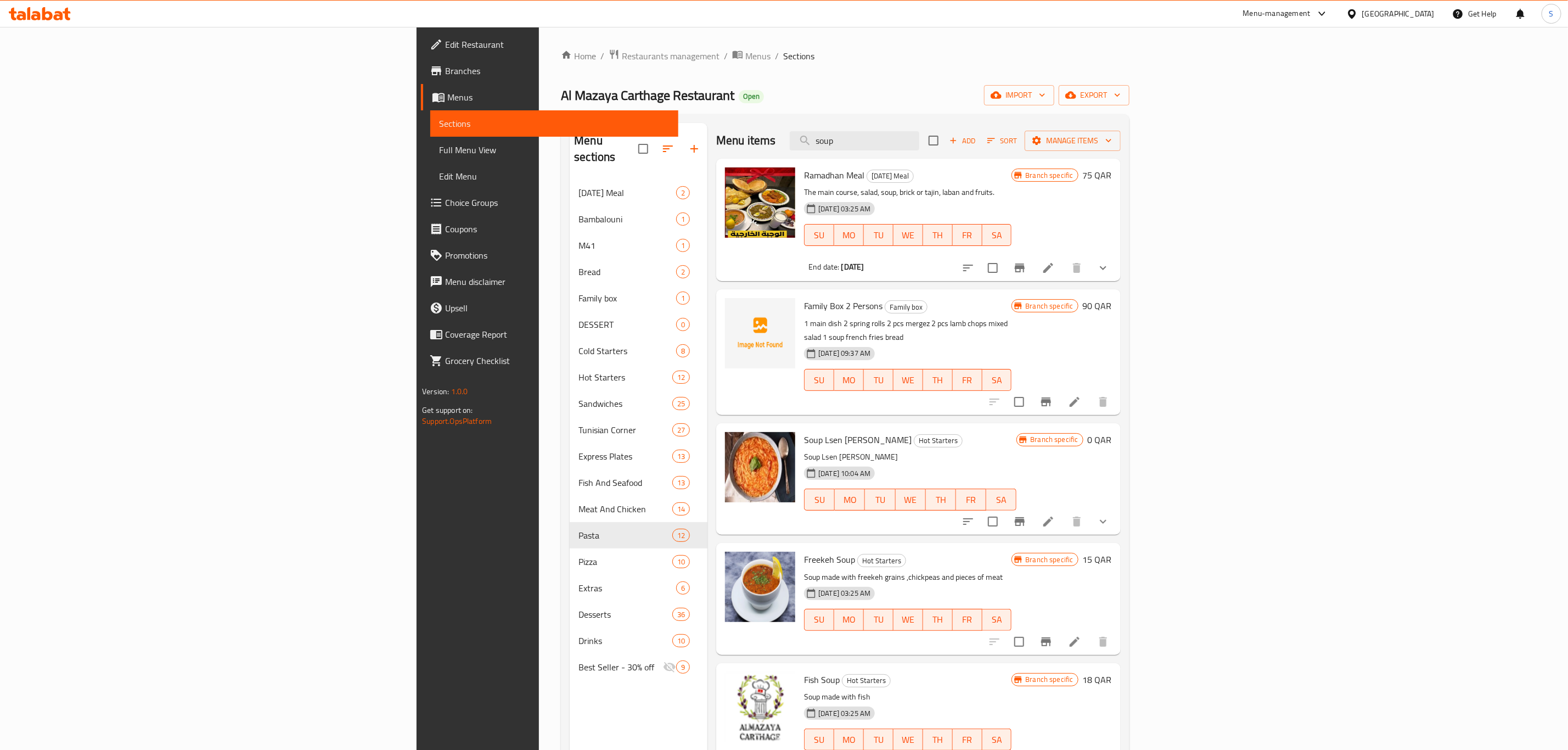
scroll to position [154, 0]
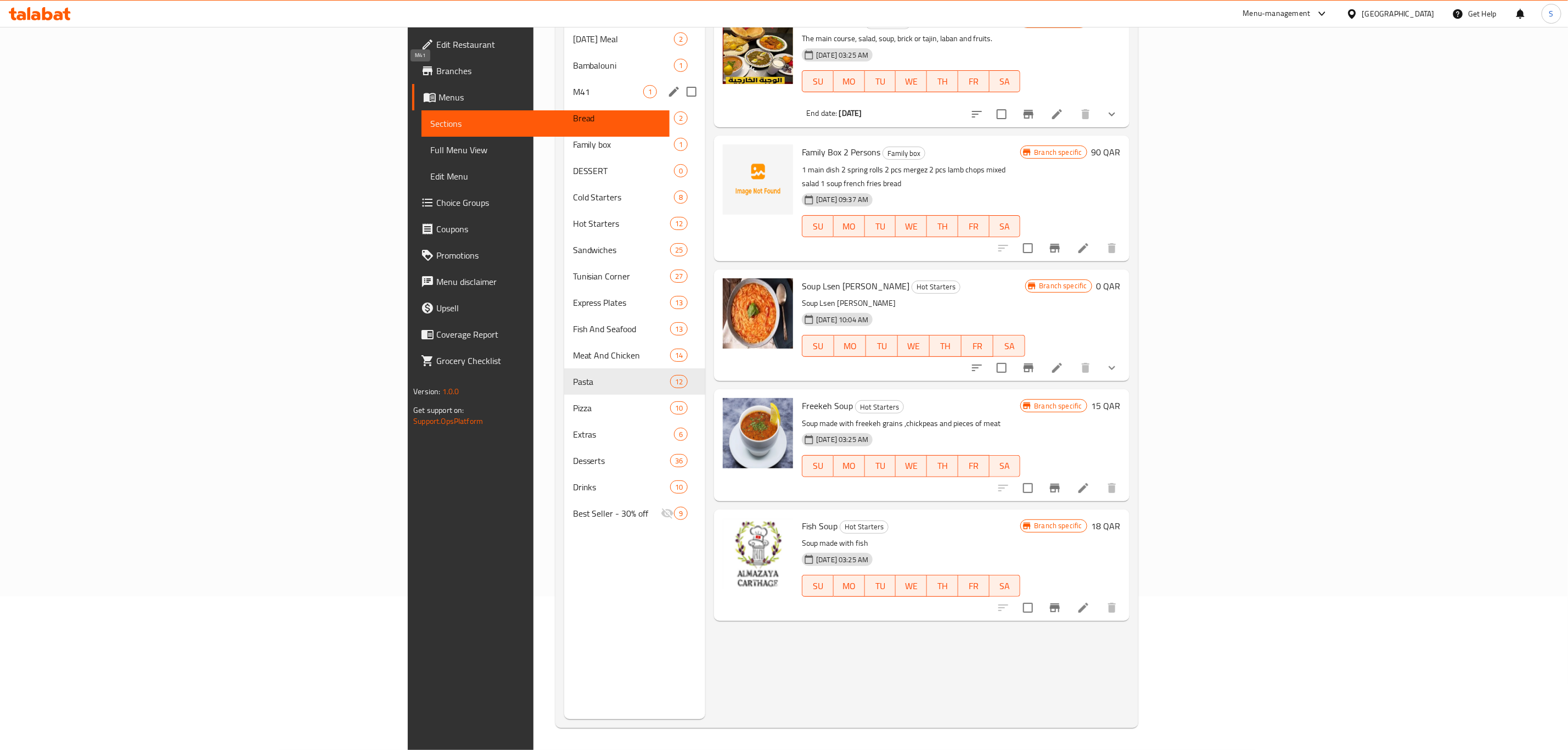
type input "soup"
click at [573, 85] on span "M41" at bounding box center [608, 91] width 70 height 13
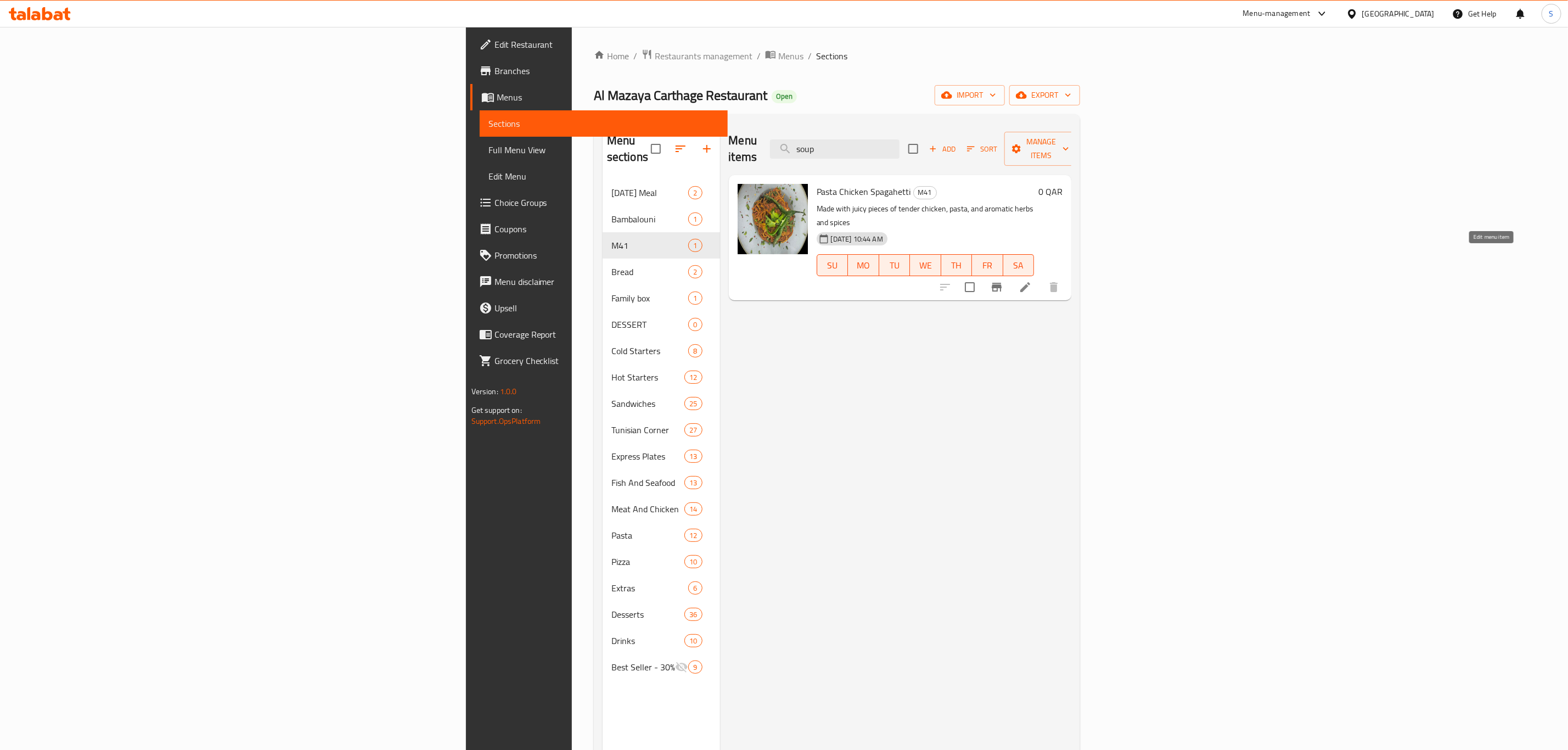
click at [1032, 280] on icon at bounding box center [1025, 287] width 13 height 13
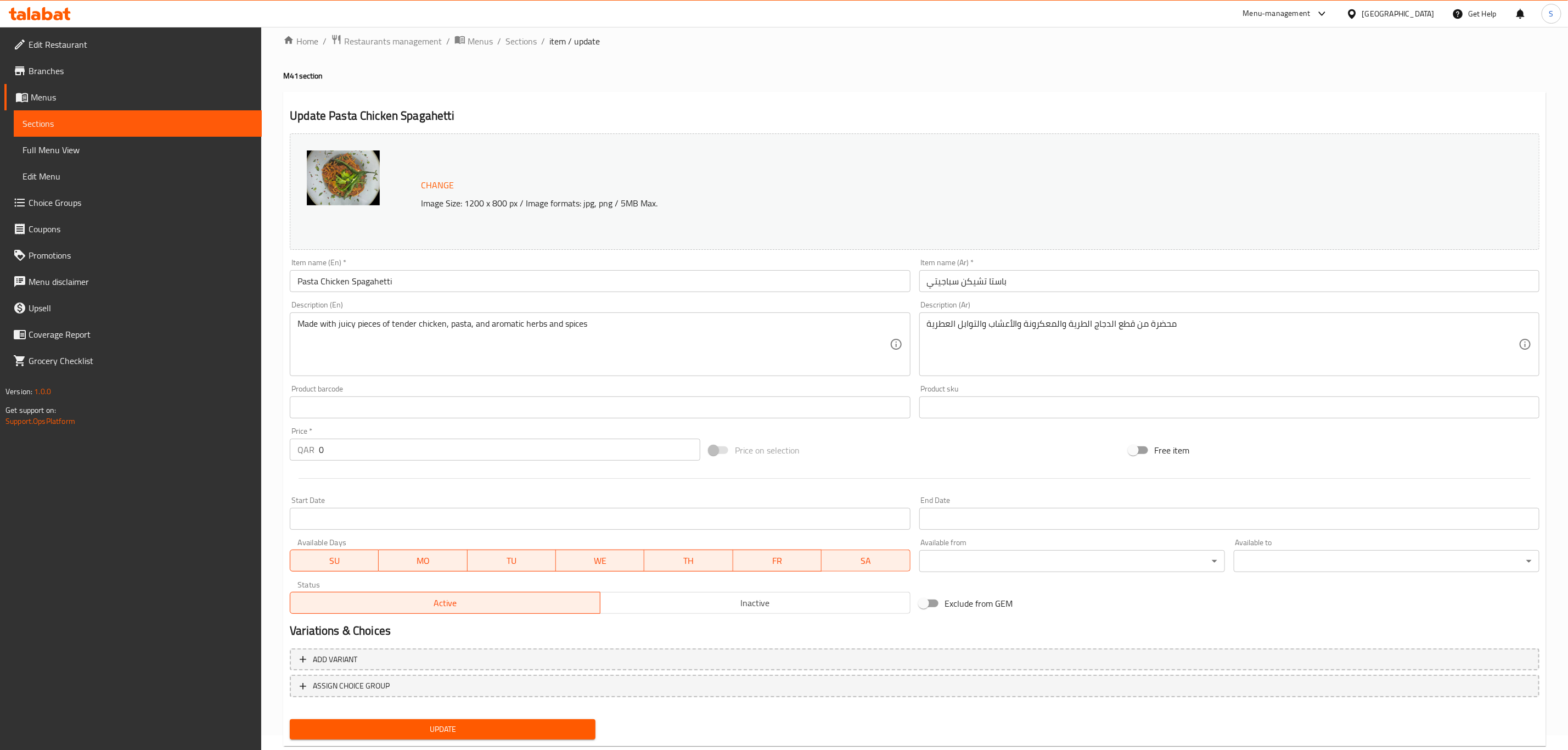
scroll to position [40, 0]
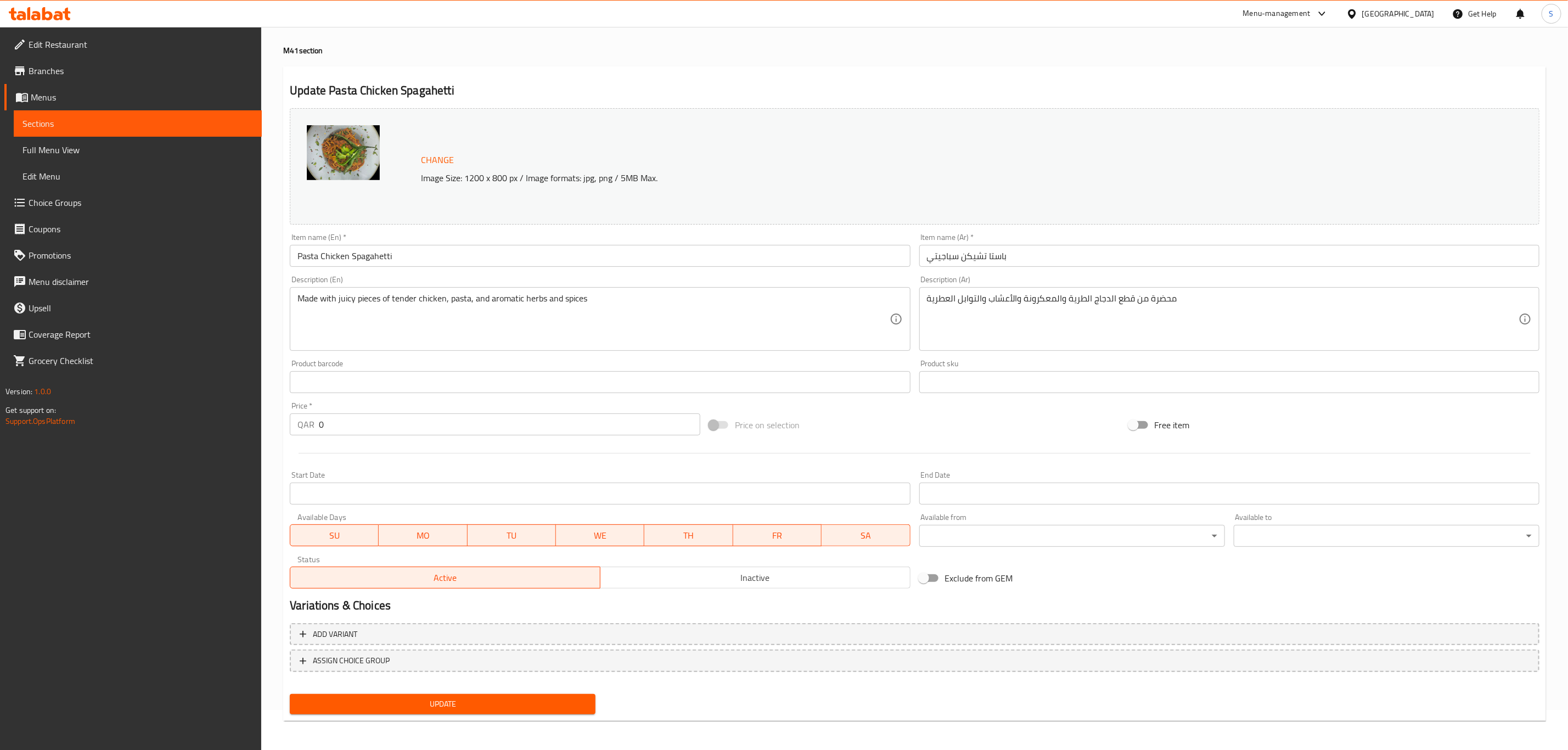
drag, startPoint x: 324, startPoint y: 427, endPoint x: 278, endPoint y: 424, distance: 46.1
click at [278, 424] on div "Home / Restaurants management / Menus / Sections / item / update M41 section Up…" at bounding box center [914, 369] width 1307 height 764
click at [425, 257] on input "Pasta Chicken Spagahetti" at bounding box center [600, 256] width 620 height 22
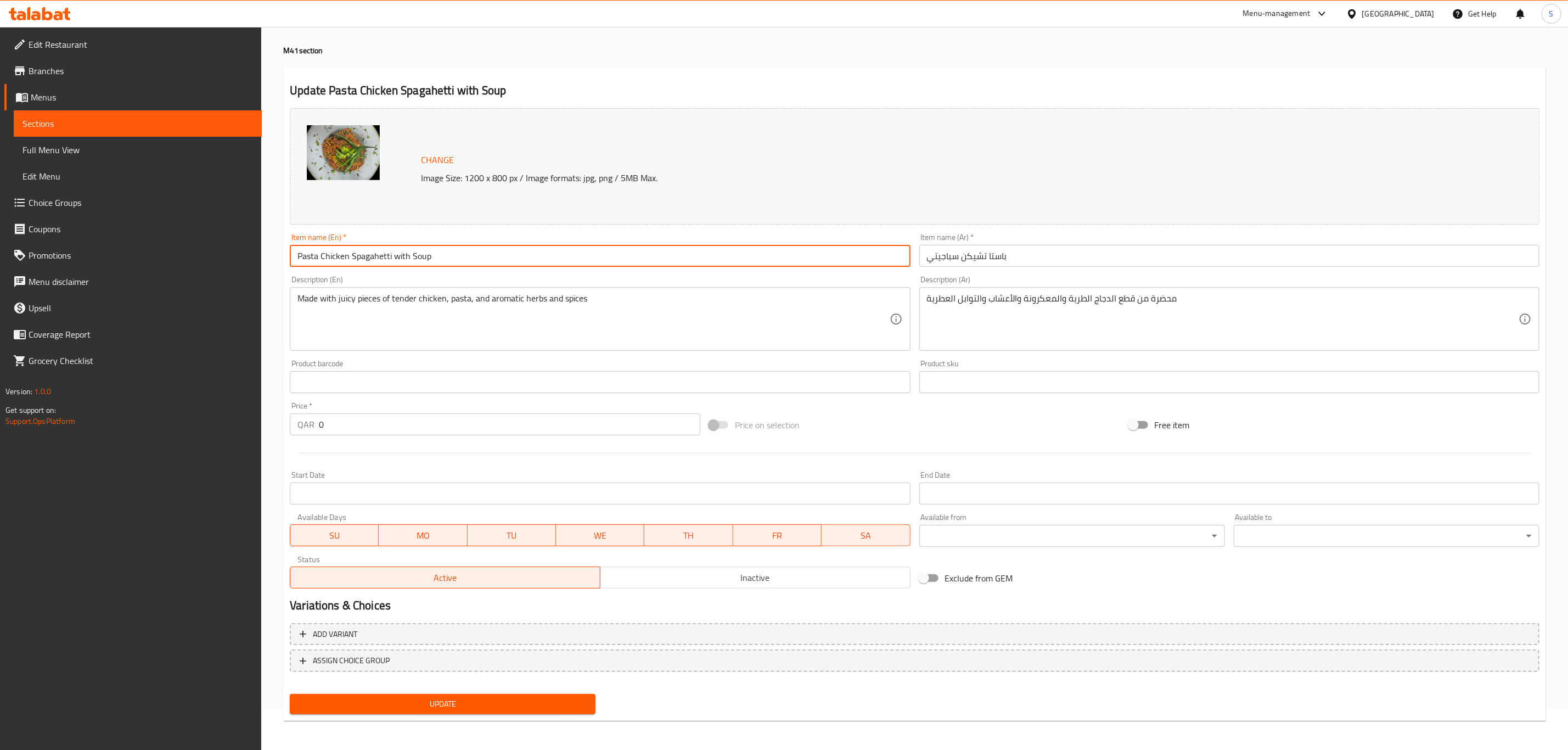
drag, startPoint x: 489, startPoint y: 254, endPoint x: 194, endPoint y: 246, distance: 295.1
click at [194, 246] on div "Edit Restaurant Branches Menus Sections Full Menu View Edit Menu Choice Groups …" at bounding box center [784, 369] width 1568 height 764
type input "Pasta Chicken Spagahetti with Soup"
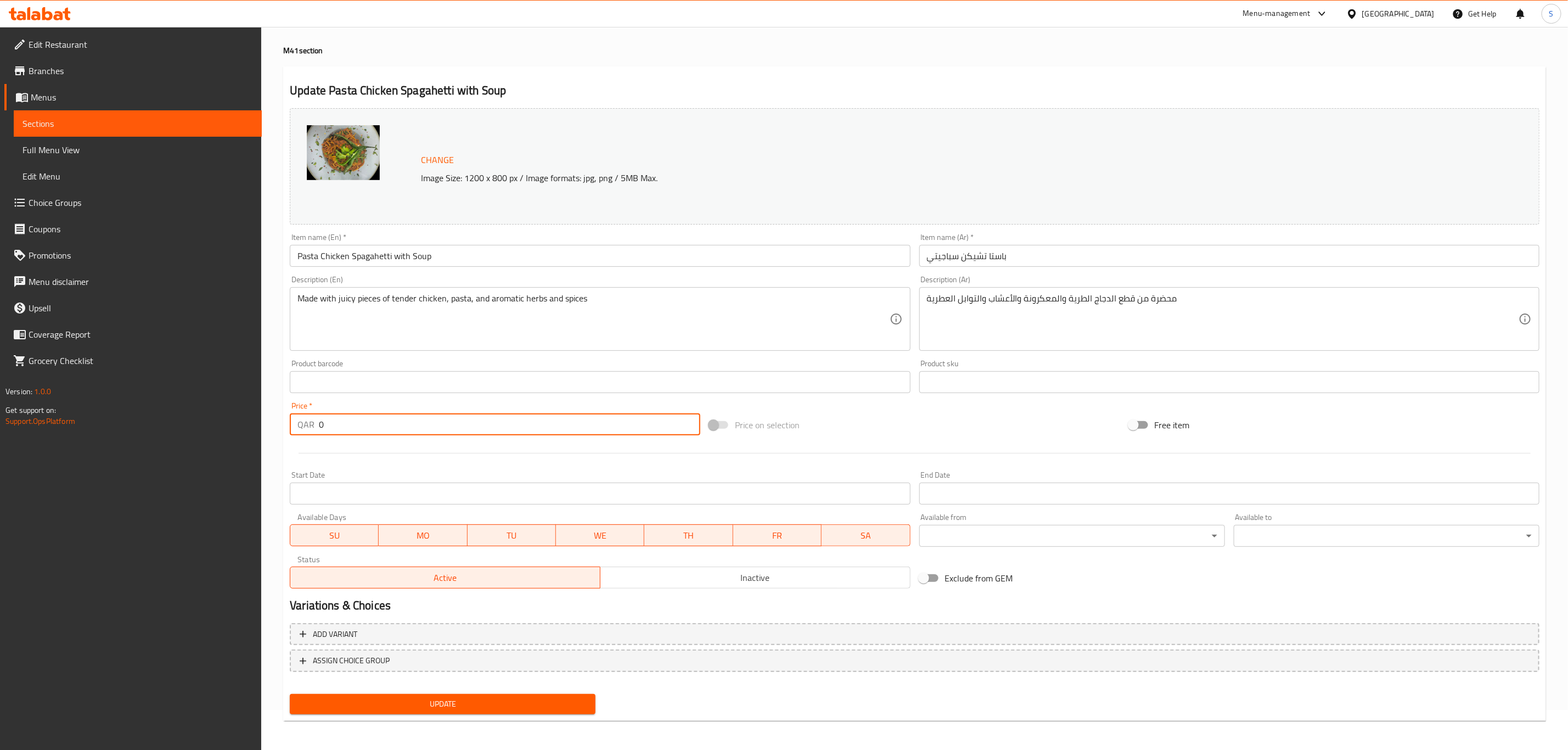
drag, startPoint x: 282, startPoint y: 422, endPoint x: 250, endPoint y: 420, distance: 32.1
click at [250, 420] on div "Edit Restaurant Branches Menus Sections Full Menu View Edit Menu Choice Groups …" at bounding box center [784, 369] width 1568 height 764
type input "50"
click at [738, 697] on div "Update" at bounding box center [914, 704] width 1258 height 29
click at [463, 700] on span "Update" at bounding box center [443, 704] width 288 height 14
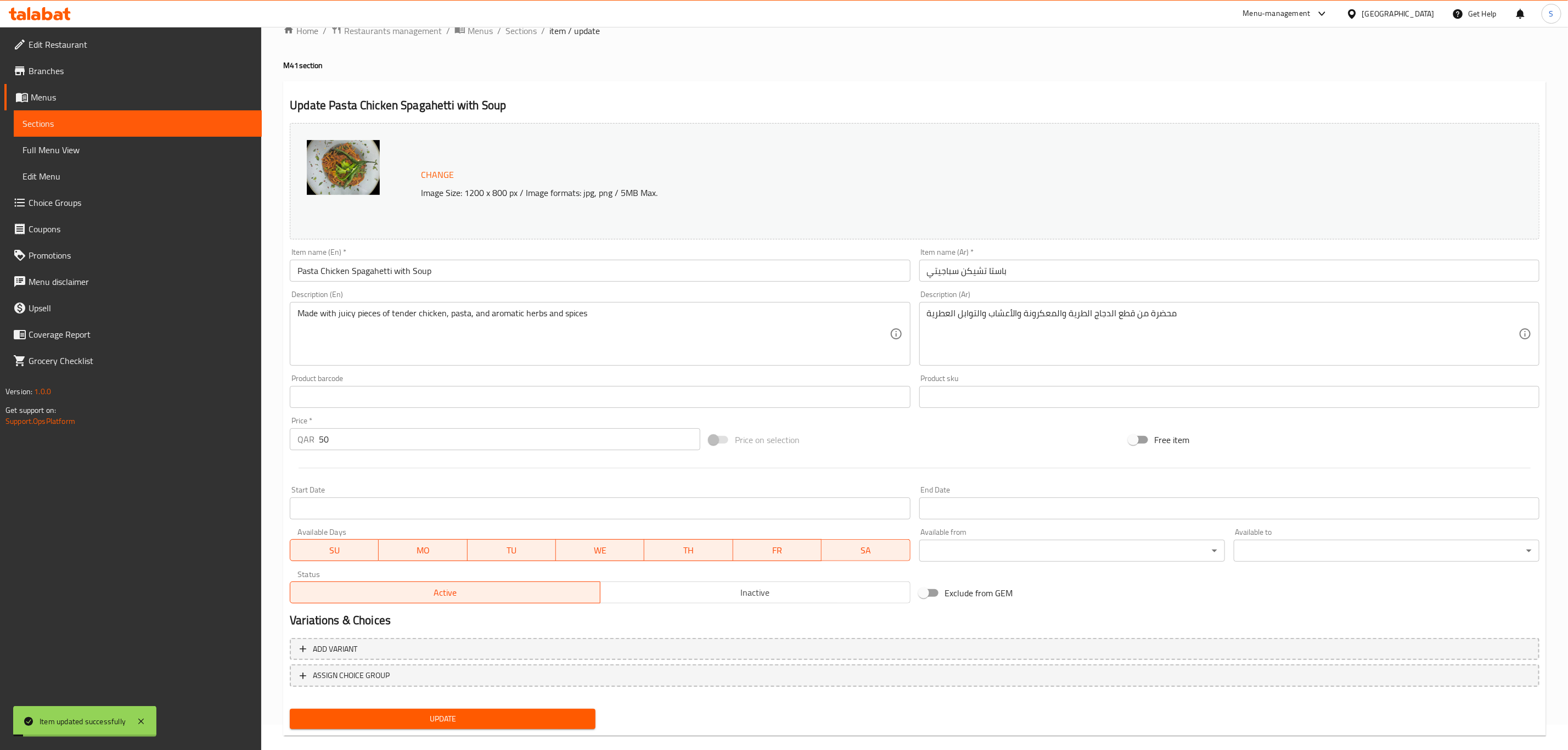
scroll to position [0, 0]
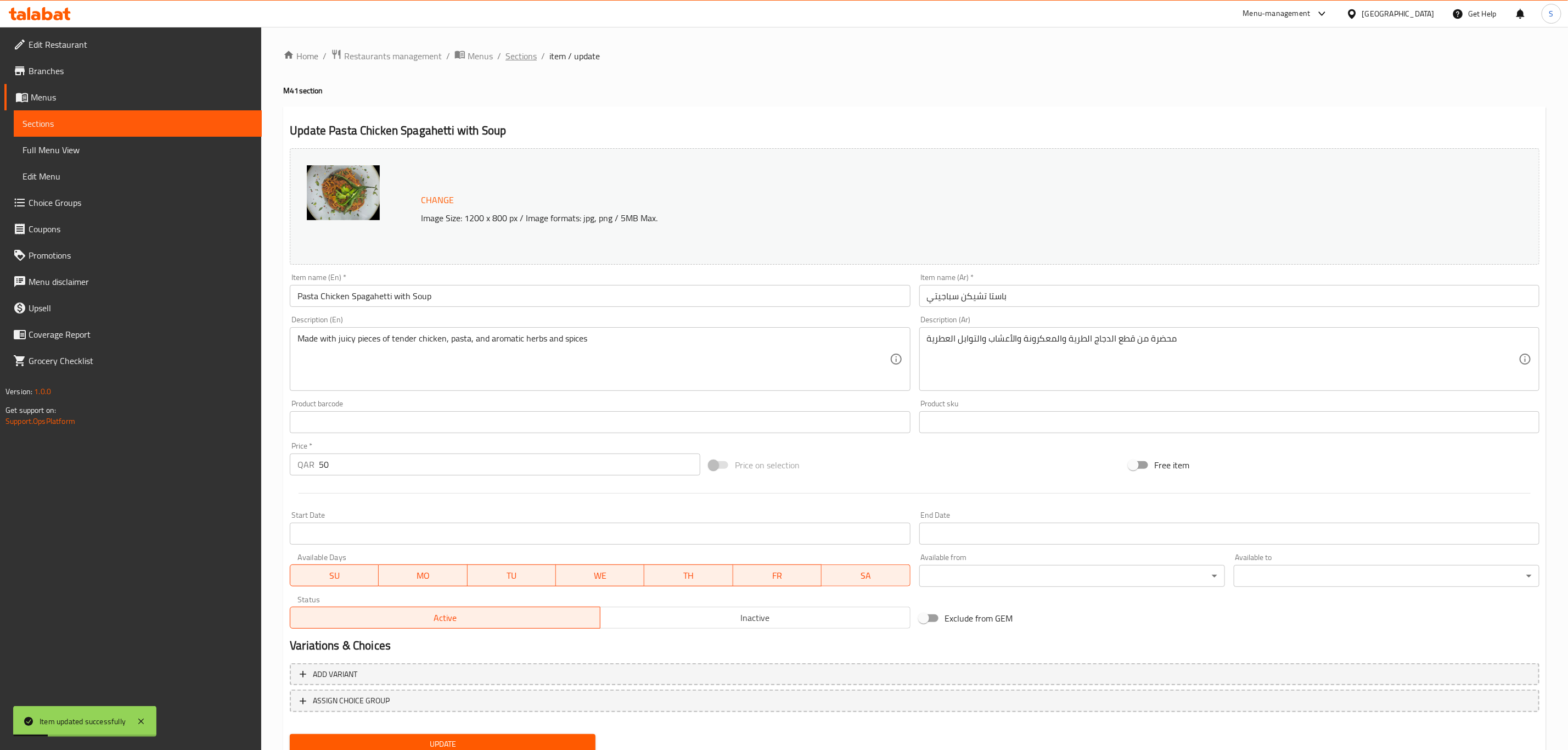
click at [515, 56] on span "Sections" at bounding box center [521, 55] width 31 height 13
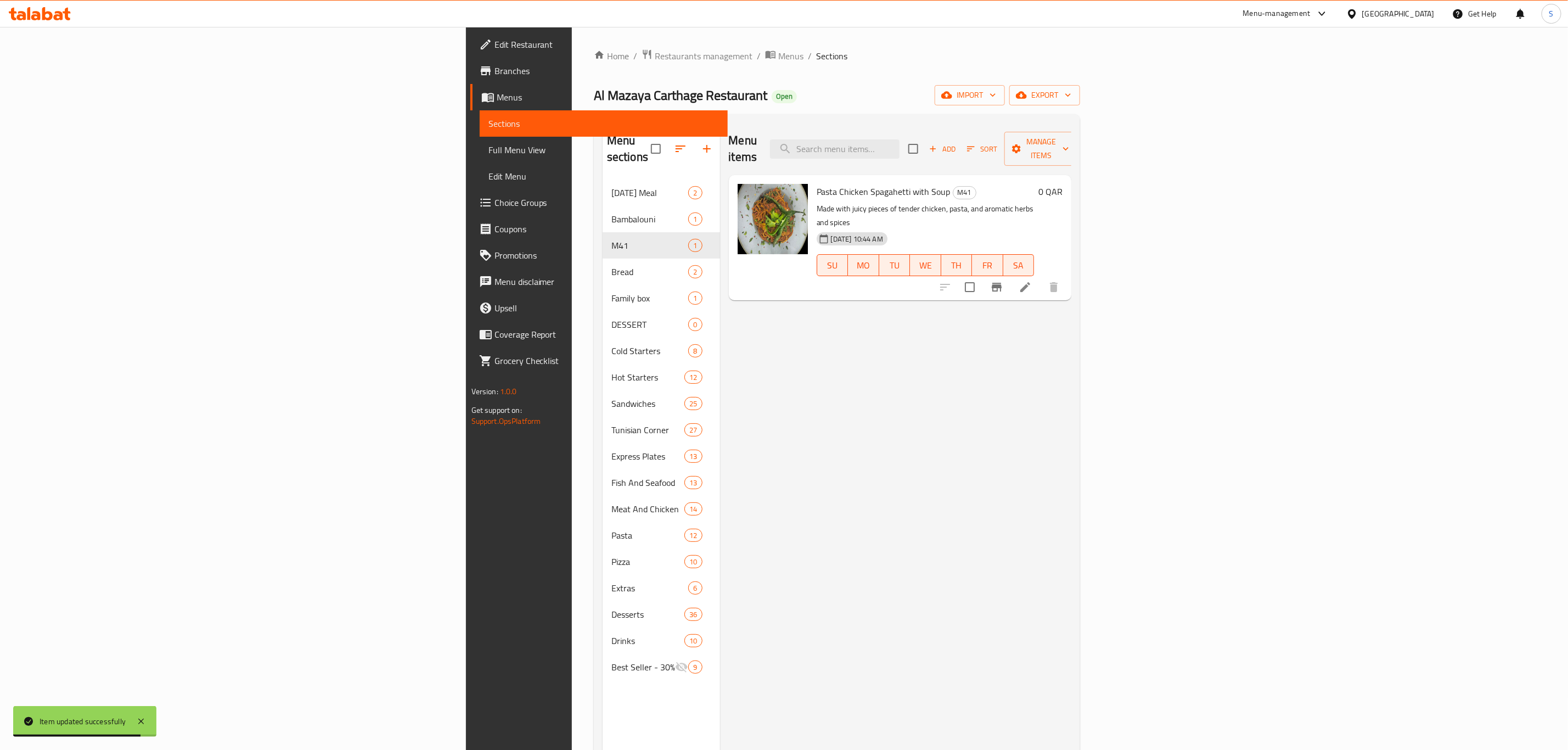
click at [1002, 283] on icon "Branch-specific-item" at bounding box center [996, 287] width 10 height 9
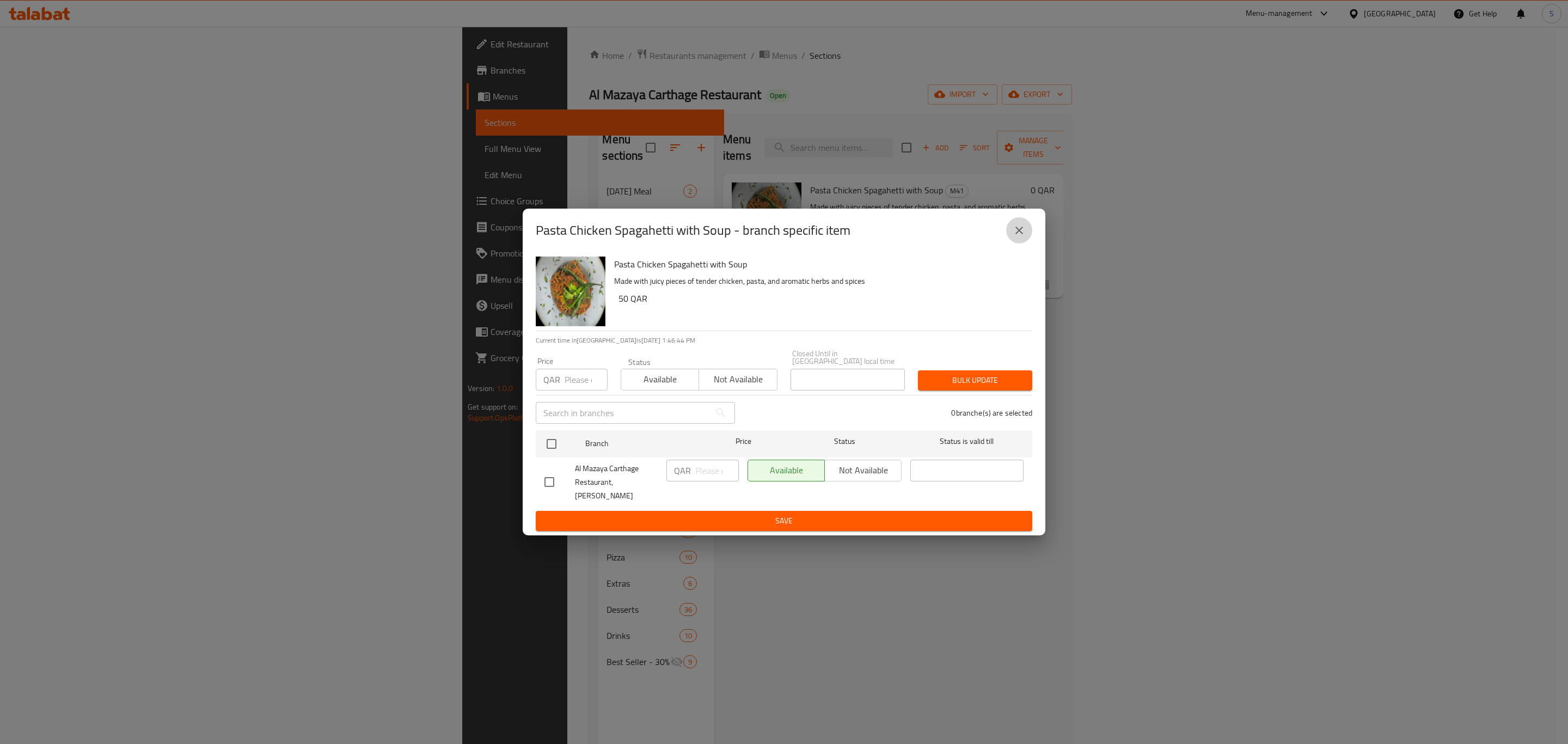
click at [1023, 237] on icon "close" at bounding box center [1019, 230] width 13 height 13
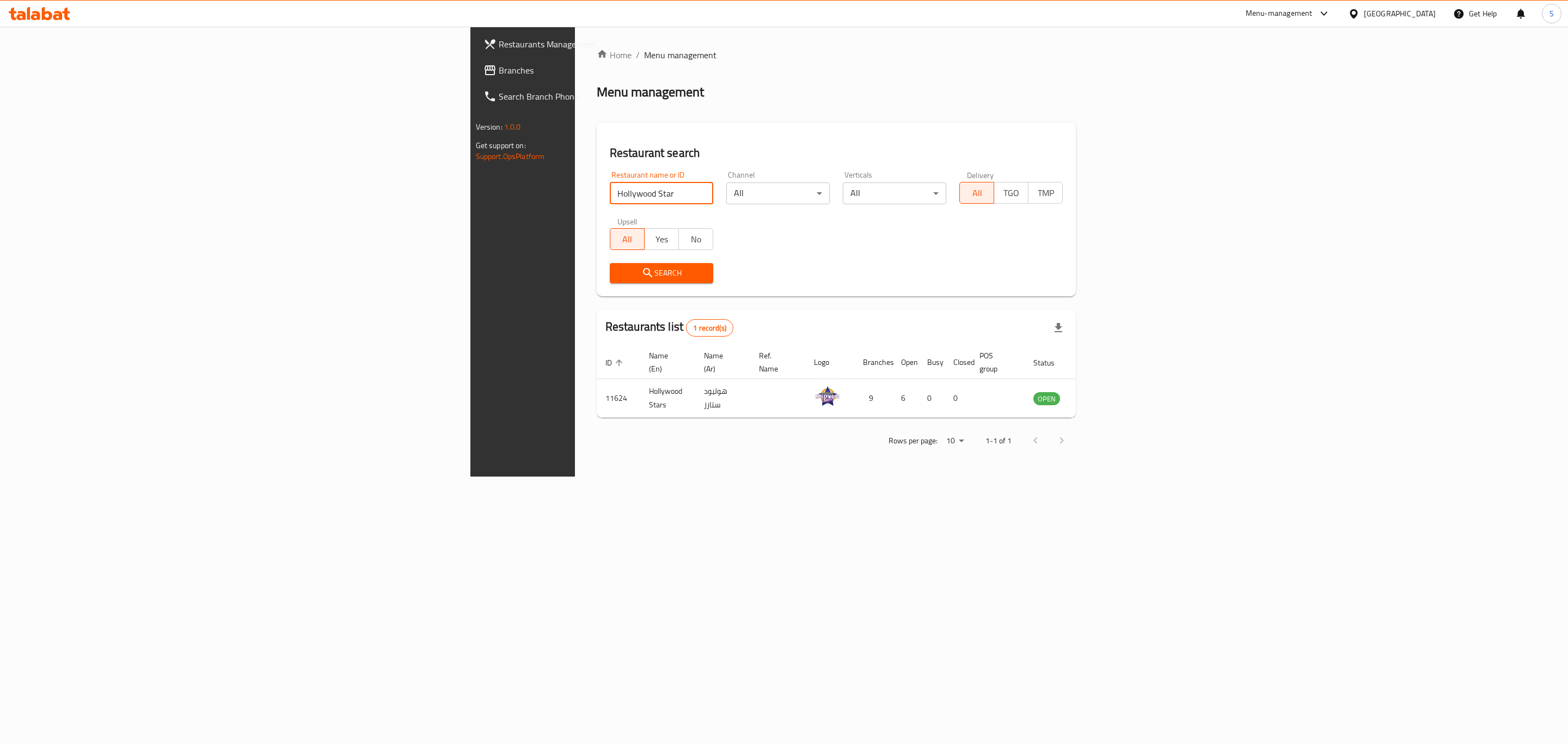
click at [1313, 12] on div "Menu-management" at bounding box center [1279, 13] width 67 height 13
click at [1269, 118] on div "Restaurant-Management" at bounding box center [1273, 121] width 85 height 12
